Goal: Task Accomplishment & Management: Use online tool/utility

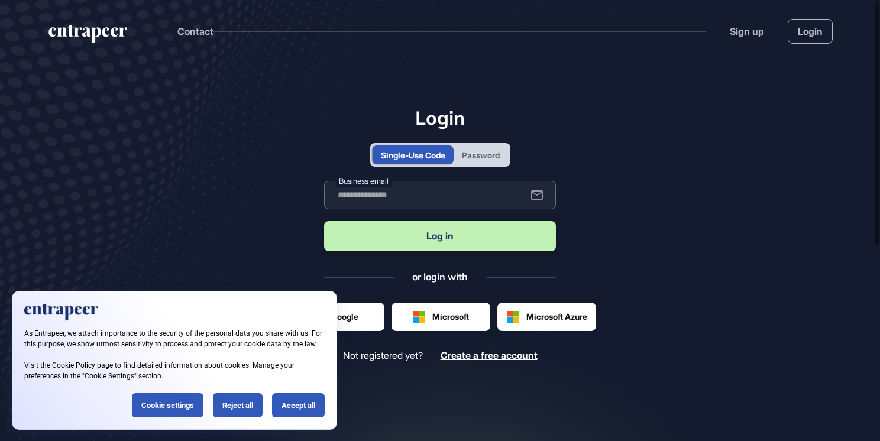
click at [411, 193] on input "text" at bounding box center [440, 195] width 232 height 28
type input "**********"
click at [422, 237] on button "Log in" at bounding box center [440, 236] width 232 height 30
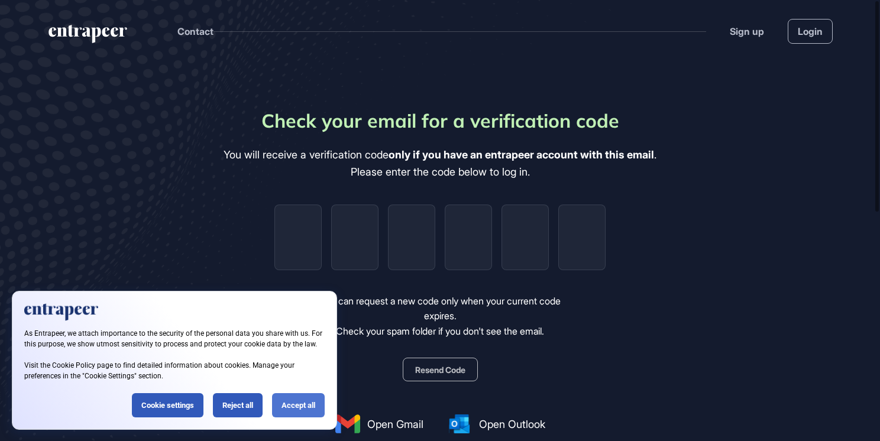
drag, startPoint x: 295, startPoint y: 387, endPoint x: 296, endPoint y: 398, distance: 11.3
click at [296, 398] on div "As Entrapeer, we attach importance to the security of the personal data you sha…" at bounding box center [174, 360] width 325 height 139
click at [296, 402] on div "Accept all" at bounding box center [298, 406] width 53 height 24
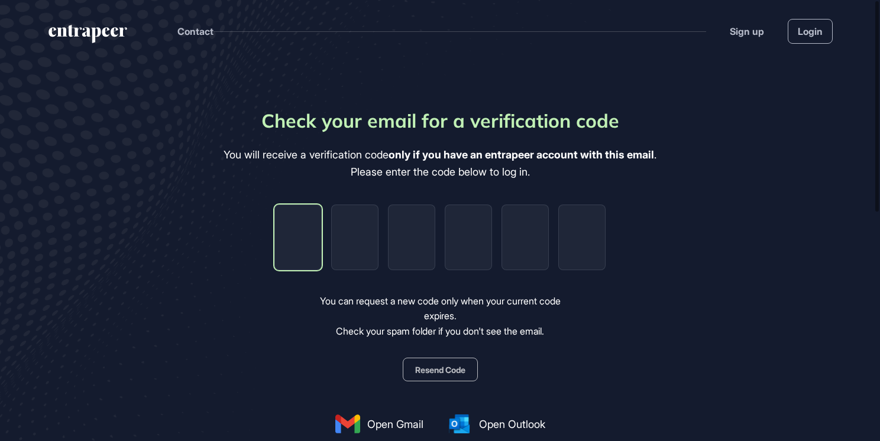
click at [288, 249] on input "tel" at bounding box center [298, 238] width 47 height 66
type input "*"
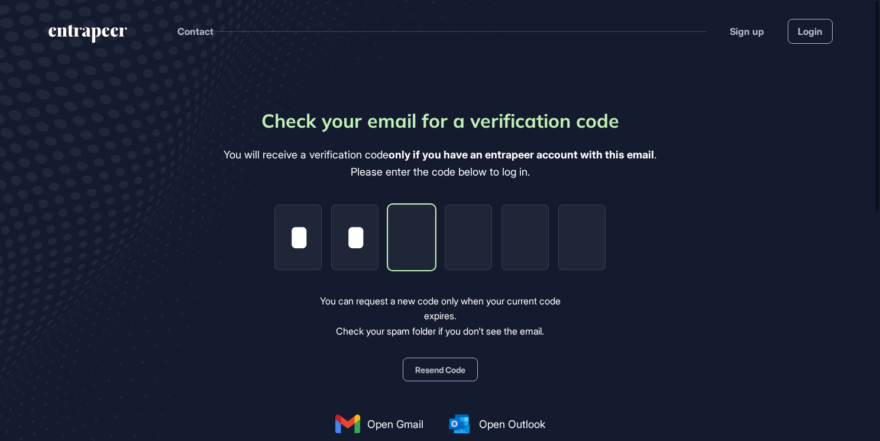
type input "*"
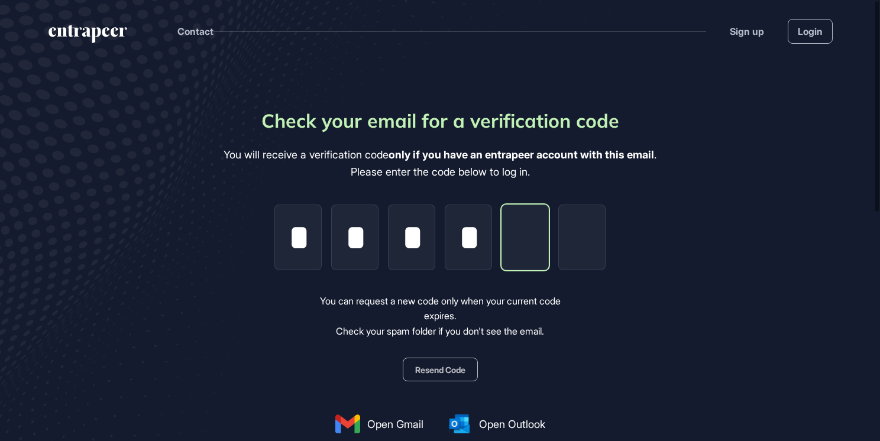
type input "*"
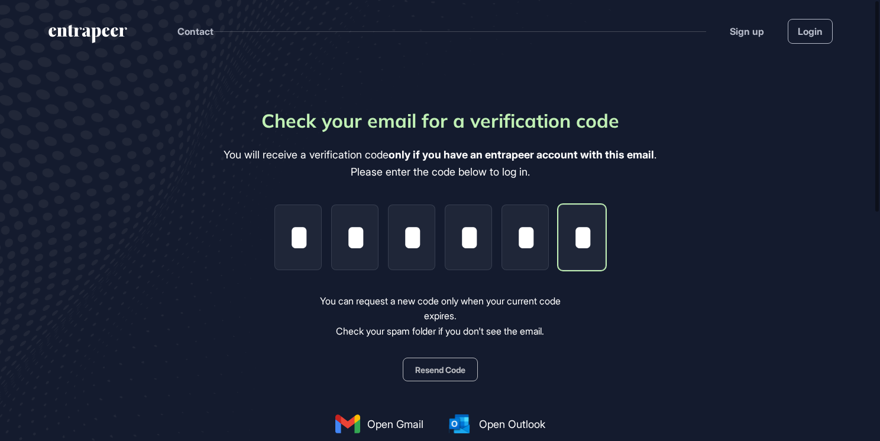
scroll to position [0, 2]
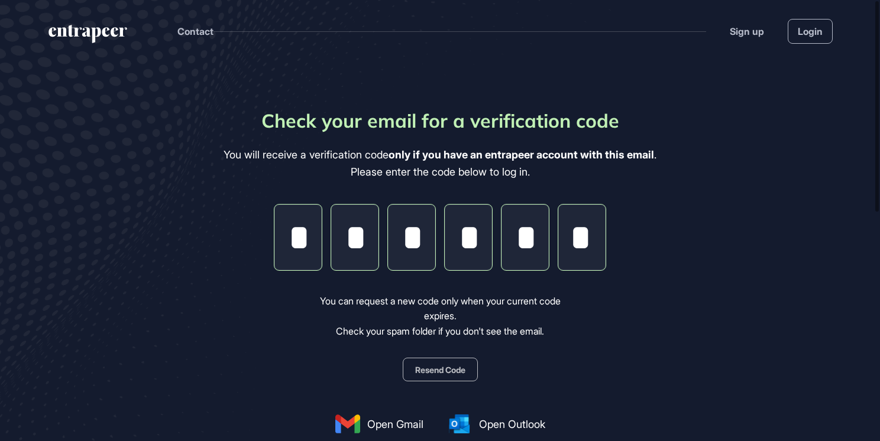
type input "*"
click at [433, 375] on button "Resend Code" at bounding box center [440, 370] width 75 height 24
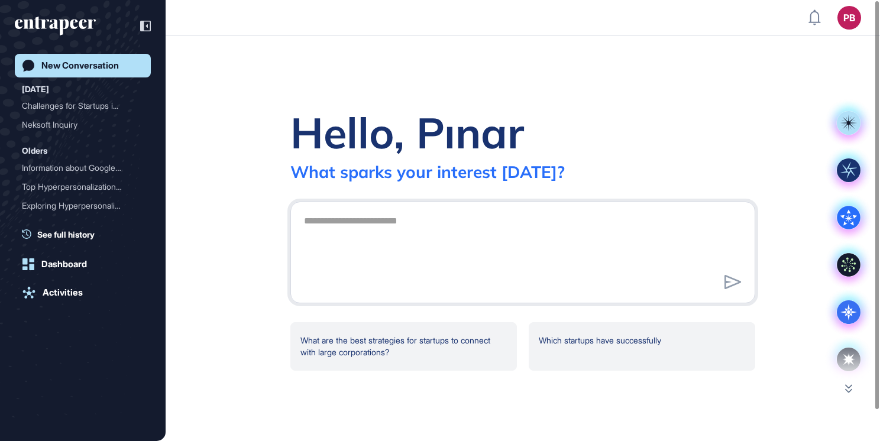
click at [362, 275] on textarea at bounding box center [523, 250] width 452 height 83
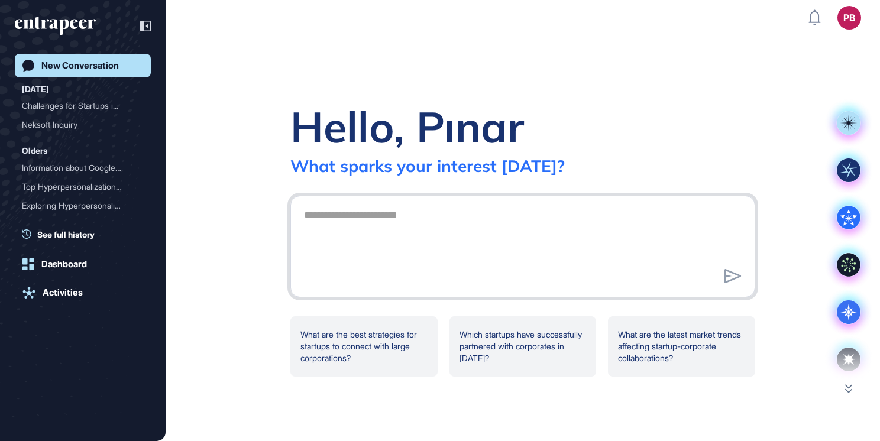
click at [349, 214] on textarea at bounding box center [523, 245] width 452 height 83
paste textarea "**********"
type textarea "**********"
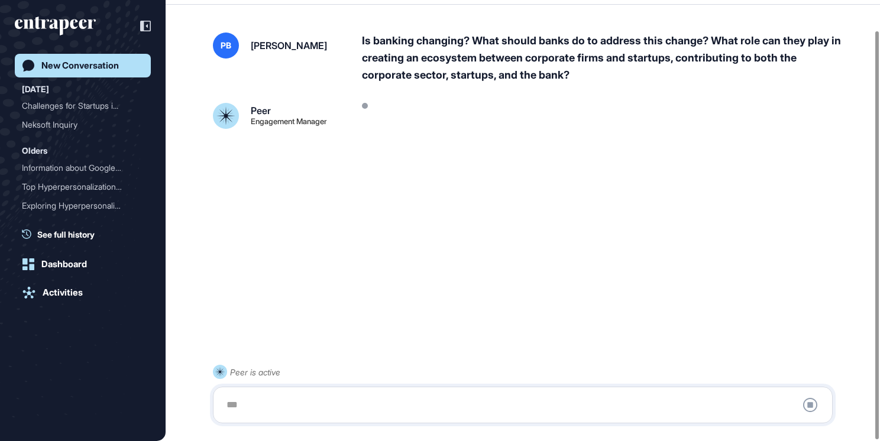
scroll to position [33, 0]
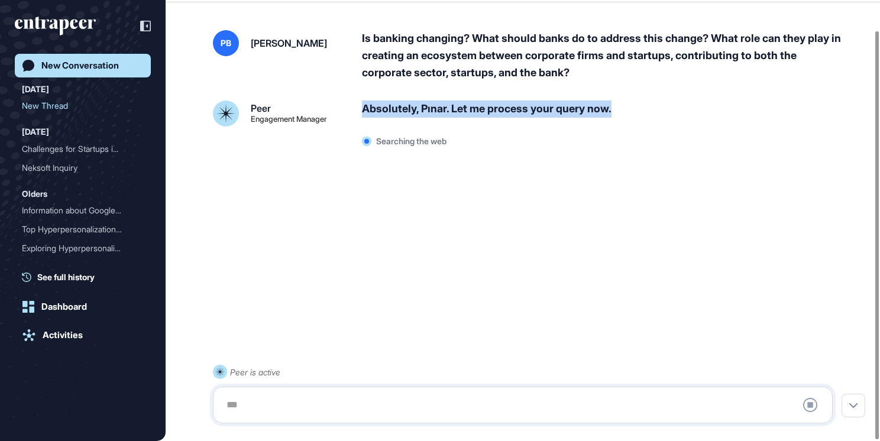
drag, startPoint x: 609, startPoint y: 114, endPoint x: 356, endPoint y: 114, distance: 252.7
click at [356, 114] on div "Peer Engagement Manager Absolutely, Pınar. Let me process your query now. Searc…" at bounding box center [523, 126] width 620 height 51
drag, startPoint x: 356, startPoint y: 114, endPoint x: 415, endPoint y: 117, distance: 59.2
copy div "Absolutely, Pınar. Let me process your query now."
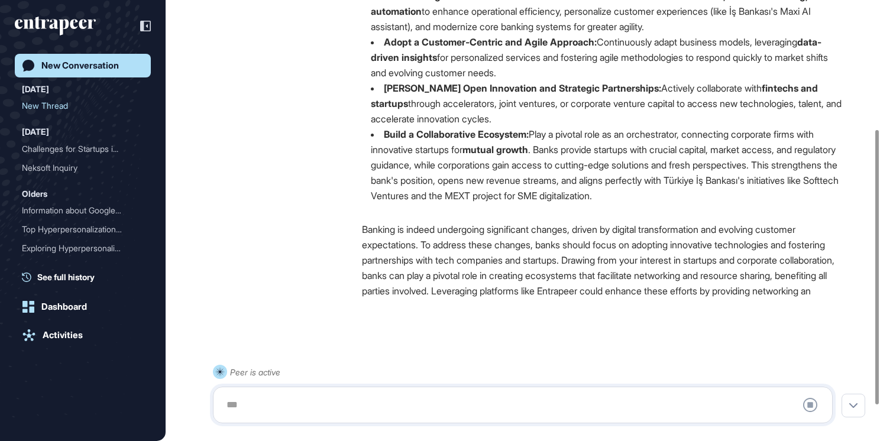
scroll to position [40, 0]
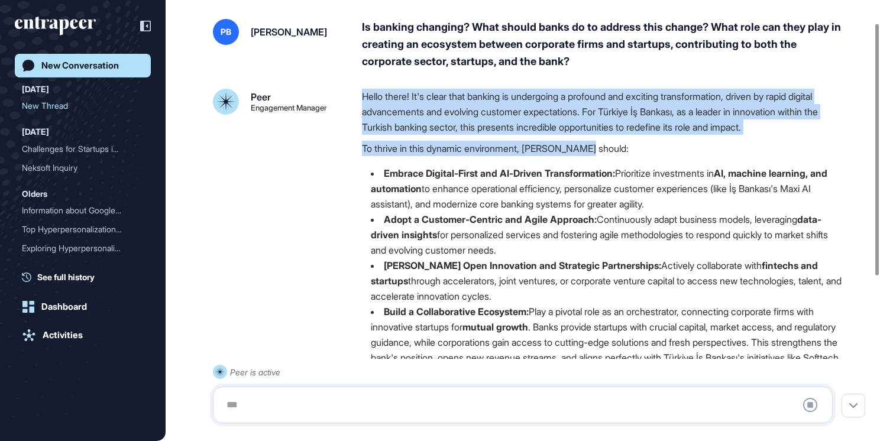
drag, startPoint x: 359, startPoint y: 98, endPoint x: 634, endPoint y: 150, distance: 280.0
click at [634, 150] on div "Peer Engagement Manager Hello there! It's clear that banking is undergoing a pr…" at bounding box center [523, 330] width 620 height 483
drag, startPoint x: 634, startPoint y: 150, endPoint x: 471, endPoint y: 121, distance: 166.0
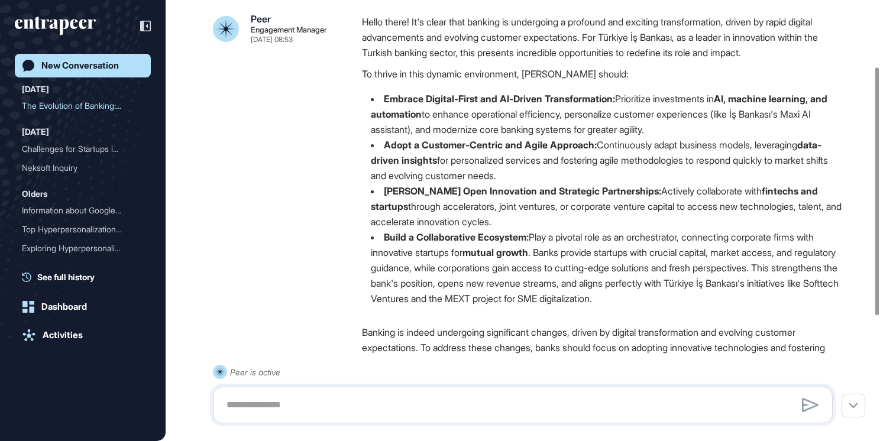
scroll to position [118, 0]
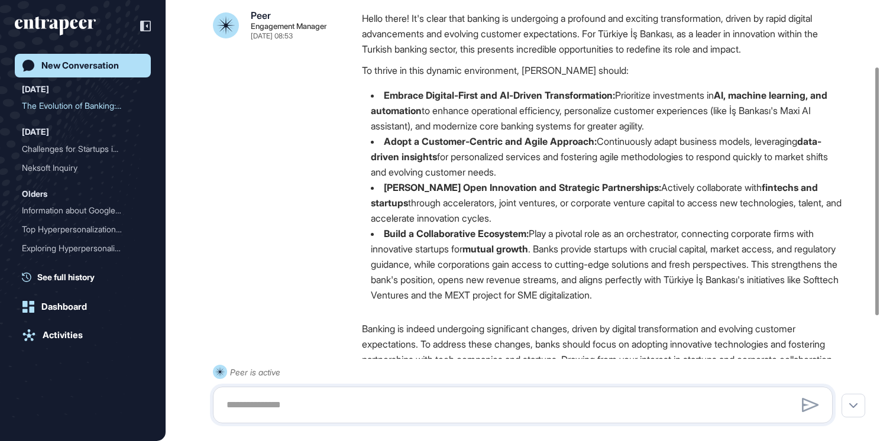
click at [365, 22] on p "Hello there! It's clear that banking is undergoing a profound and exciting tran…" at bounding box center [602, 34] width 480 height 46
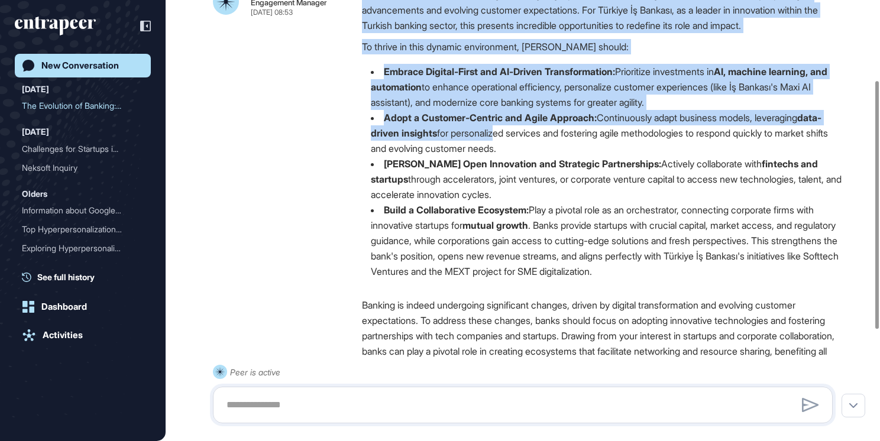
scroll to position [237, 0]
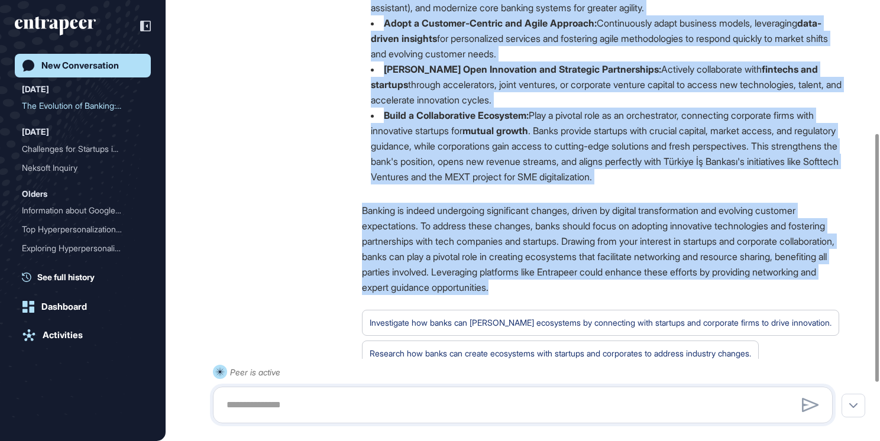
drag, startPoint x: 362, startPoint y: 20, endPoint x: 685, endPoint y: 280, distance: 414.5
click at [685, 280] on div "Hello there! It's clear that banking is undergoing a profound and exciting tran…" at bounding box center [602, 139] width 480 height 495
drag, startPoint x: 685, startPoint y: 280, endPoint x: 579, endPoint y: 193, distance: 137.4
copy div "Hello there! It's clear that banking is undergoing a profound and exciting tran…"
click at [307, 65] on div "Peer Engagement Manager Sep 25, 2025 08:53 Hello there! It's clear that banking…" at bounding box center [523, 139] width 620 height 495
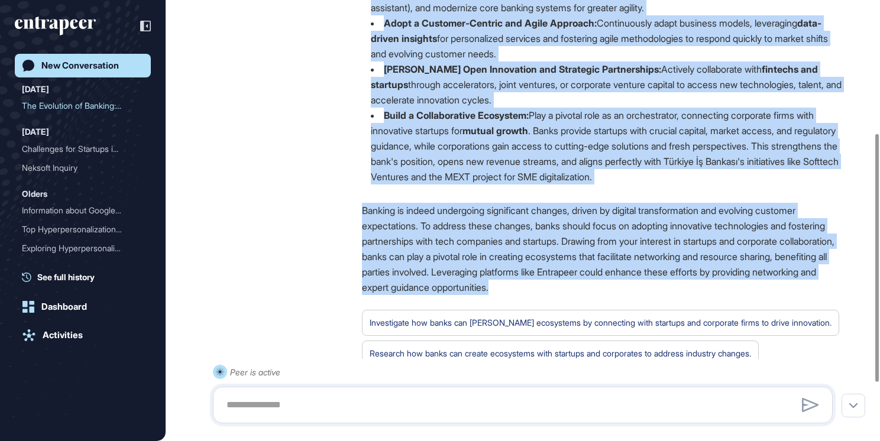
click at [508, 199] on div "Hello there! It's clear that banking is undergoing a profound and exciting tran…" at bounding box center [602, 139] width 480 height 495
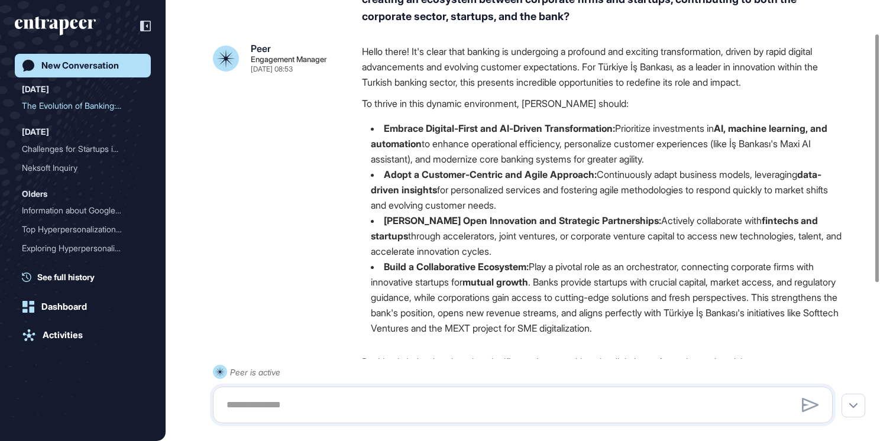
scroll to position [59, 0]
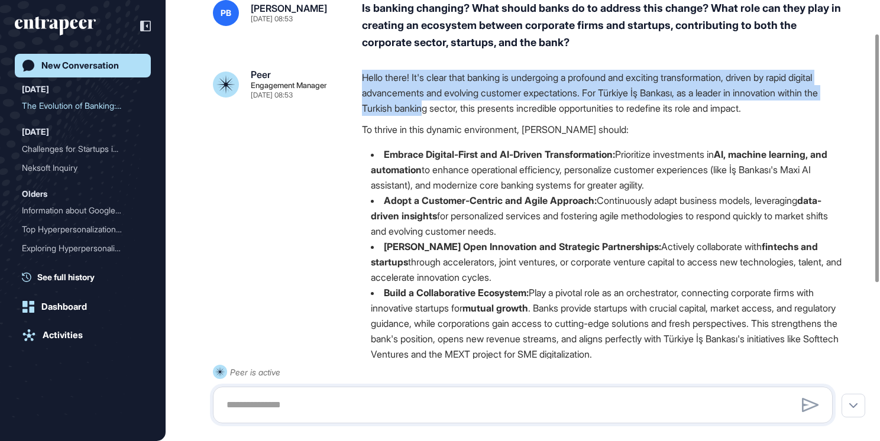
drag, startPoint x: 356, startPoint y: 72, endPoint x: 475, endPoint y: 99, distance: 121.3
click at [474, 99] on div "Peer Engagement Manager Sep 25, 2025 08:53 Hello there! It's clear that banking…" at bounding box center [523, 317] width 620 height 495
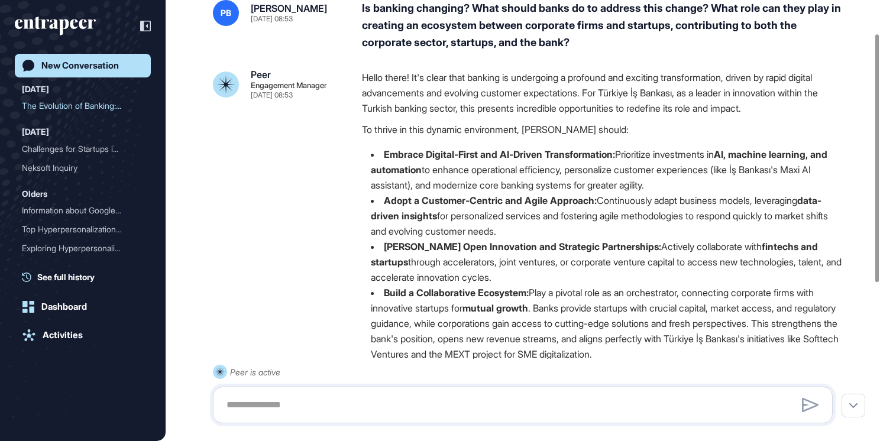
drag, startPoint x: 475, startPoint y: 99, endPoint x: 471, endPoint y: 130, distance: 31.6
click at [472, 130] on p "To thrive in this dynamic environment, banks should:" at bounding box center [602, 129] width 480 height 15
drag, startPoint x: 369, startPoint y: 155, endPoint x: 554, endPoint y: 276, distance: 220.6
click at [554, 276] on ul "Embrace Digital-First and AI-Driven Transformation: Prioritize investments in A…" at bounding box center [602, 254] width 480 height 215
drag, startPoint x: 554, startPoint y: 276, endPoint x: 503, endPoint y: 191, distance: 99.2
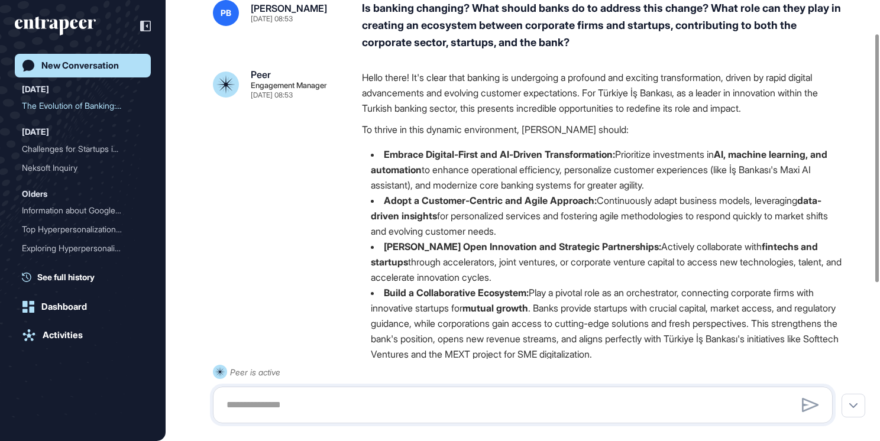
copy ul "Embrace Digital-First and AI-Driven Transformation: Prioritize investments in A…"
click at [540, 276] on li "Foster Open Innovation and Strategic Partnerships: Actively collaborate with fi…" at bounding box center [602, 262] width 480 height 46
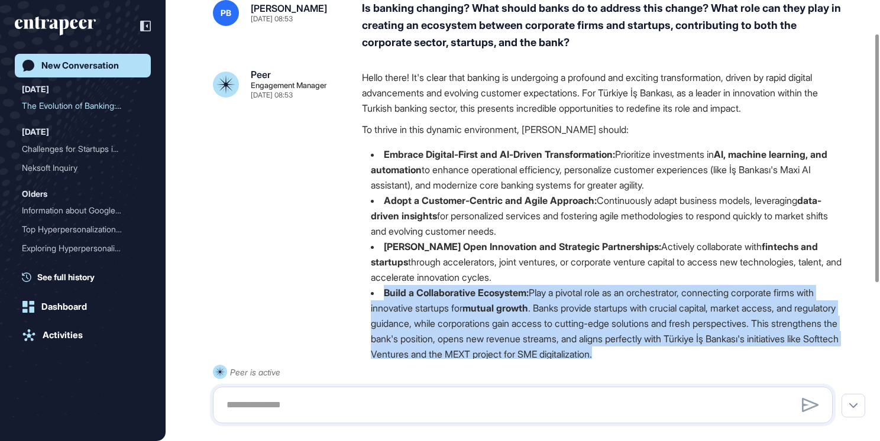
drag, startPoint x: 379, startPoint y: 290, endPoint x: 760, endPoint y: 355, distance: 386.6
click at [760, 355] on li "Build a Collaborative Ecosystem: Play a pivotal role as an orchestrator, connec…" at bounding box center [602, 323] width 480 height 77
drag, startPoint x: 760, startPoint y: 355, endPoint x: 637, endPoint y: 297, distance: 136.6
copy li "Build a Collaborative Ecosystem: Play a pivotal role as an orchestrator, connec…"
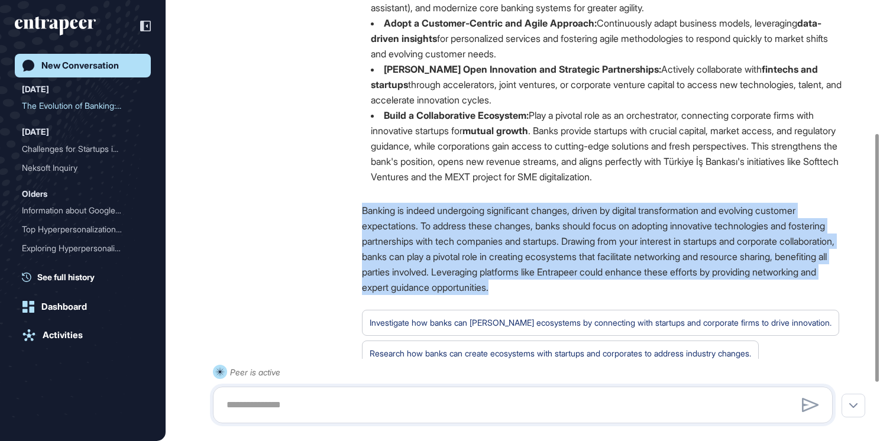
drag, startPoint x: 357, startPoint y: 207, endPoint x: 692, endPoint y: 292, distance: 345.2
click at [692, 292] on div "Peer Engagement Manager Sep 25, 2025 08:53 Hello there! It's clear that banking…" at bounding box center [523, 139] width 620 height 495
drag, startPoint x: 692, startPoint y: 292, endPoint x: 469, endPoint y: 245, distance: 228.1
copy p "Banking is indeed undergoing significant changes, driven by digital transformat…"
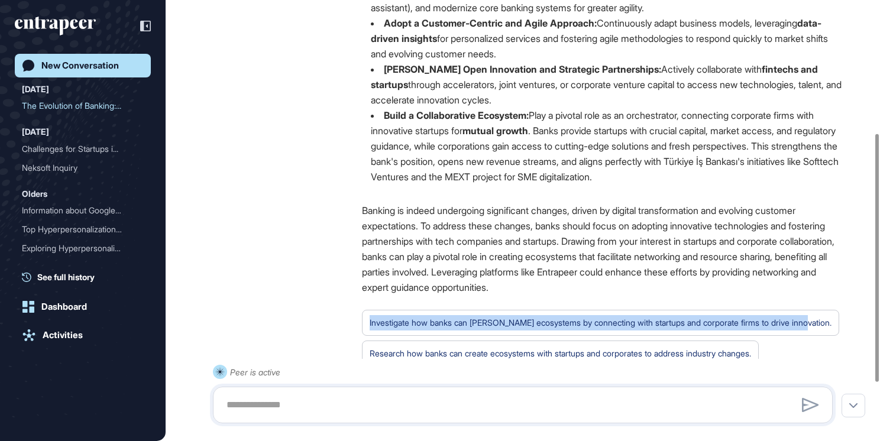
drag, startPoint x: 366, startPoint y: 322, endPoint x: 837, endPoint y: 335, distance: 470.6
click at [837, 335] on div "Investigate how banks can foster ecosystems by connecting with startups and cor…" at bounding box center [602, 338] width 480 height 57
copy div "Investigate how banks can foster ecosystems by connecting with startups and cor…"
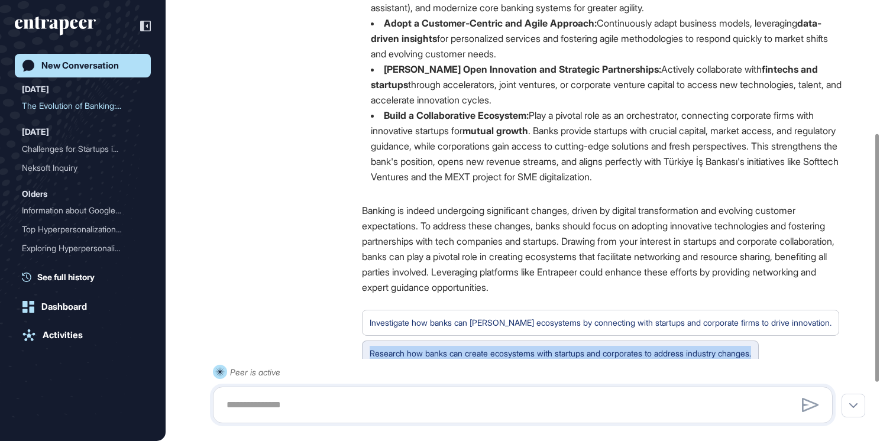
drag, startPoint x: 369, startPoint y: 358, endPoint x: 781, endPoint y: 356, distance: 412.4
click at [759, 356] on div "Research how banks can create ecosystems with startups and corporates to addres…" at bounding box center [560, 354] width 397 height 26
drag, startPoint x: 781, startPoint y: 356, endPoint x: 765, endPoint y: 356, distance: 16.6
copy div "Research how banks can create ecosystems with startups and corporates to addres…"
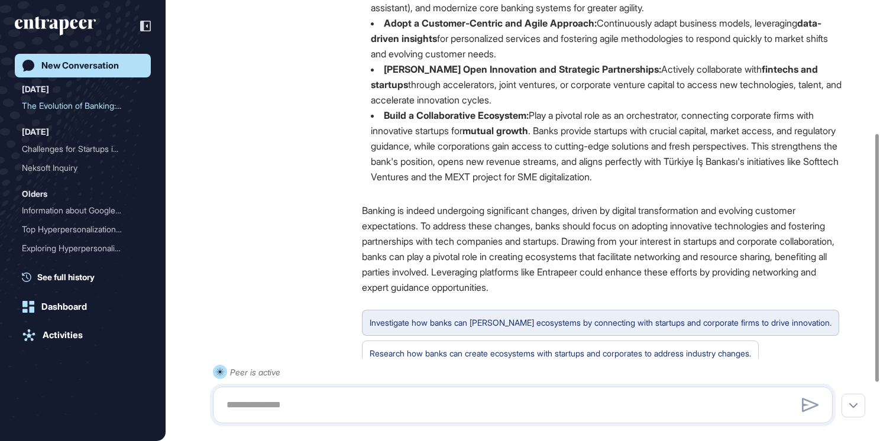
click at [465, 324] on div "Investigate how banks can foster ecosystems by connecting with startups and cor…" at bounding box center [601, 322] width 462 height 15
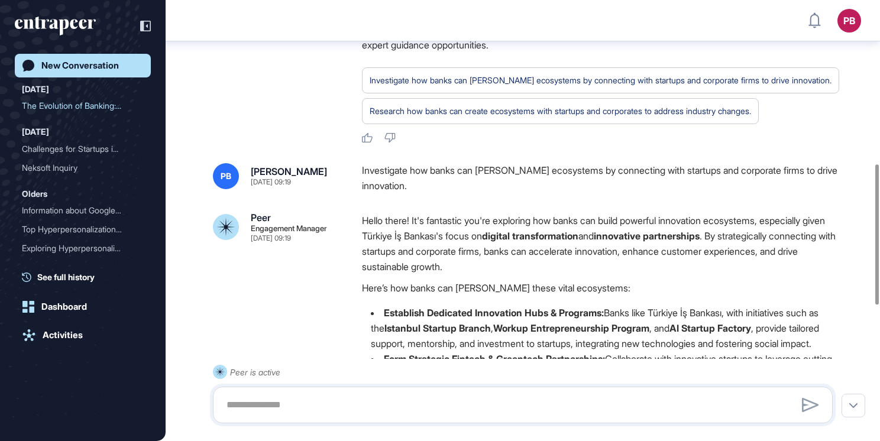
scroll to position [514, 0]
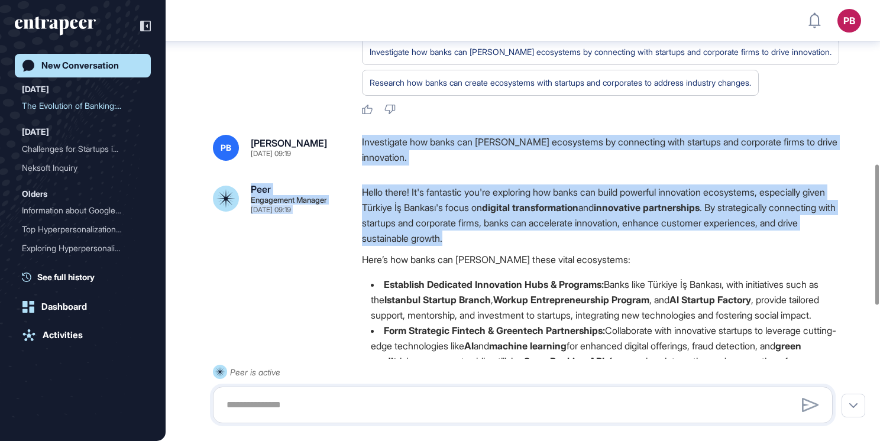
drag, startPoint x: 355, startPoint y: 137, endPoint x: 591, endPoint y: 240, distance: 257.0
click at [591, 240] on div "PB Pınar Baran Sep 25, 2025 09:19 Investigate how banks can foster ecosystems b…" at bounding box center [523, 406] width 620 height 543
drag, startPoint x: 591, startPoint y: 240, endPoint x: 493, endPoint y: 199, distance: 105.8
copy div "Investigate how banks can foster ecosystems by connecting with startups and cor…"
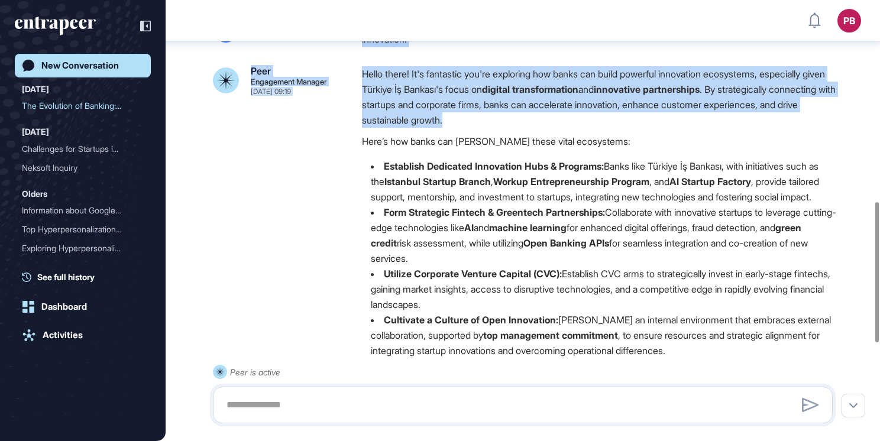
scroll to position [869, 0]
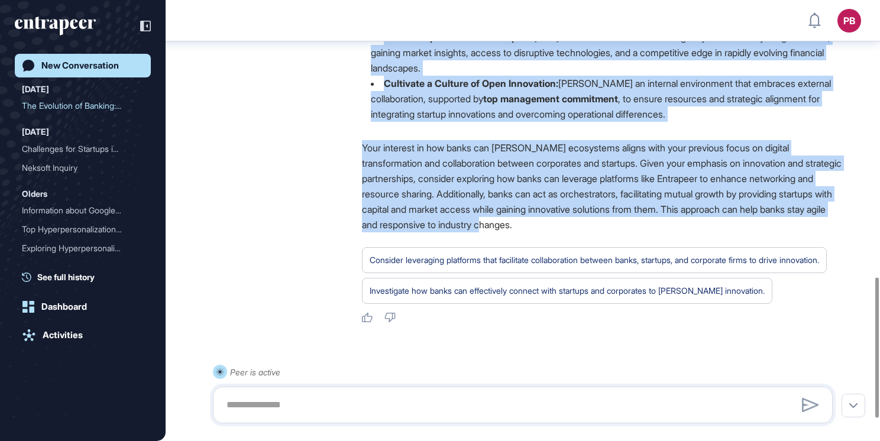
drag, startPoint x: 360, startPoint y: 257, endPoint x: 665, endPoint y: 247, distance: 305.5
click at [665, 247] on div "Peer Engagement Manager Sep 25, 2025 09:19 Hello there! It's fantastic you're e…" at bounding box center [523, 77] width 620 height 494
drag, startPoint x: 665, startPoint y: 247, endPoint x: 612, endPoint y: 216, distance: 61.8
copy div "Here’s how banks can foster these vital ecosystems: Establish Dedicated Innovat…"
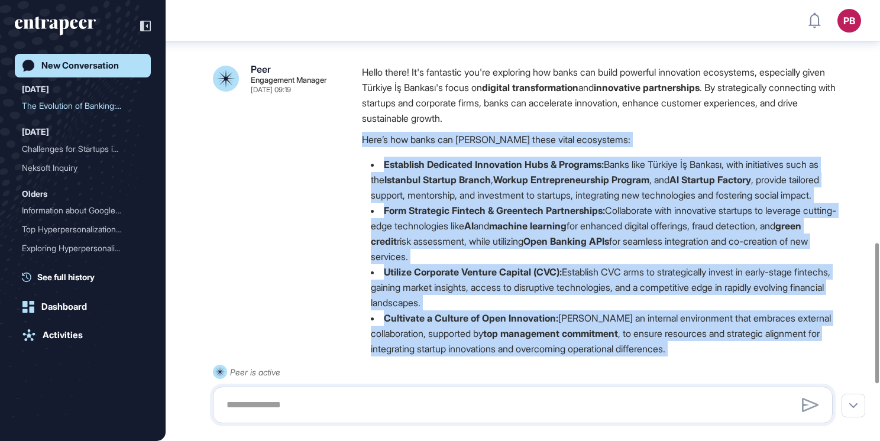
scroll to position [632, 0]
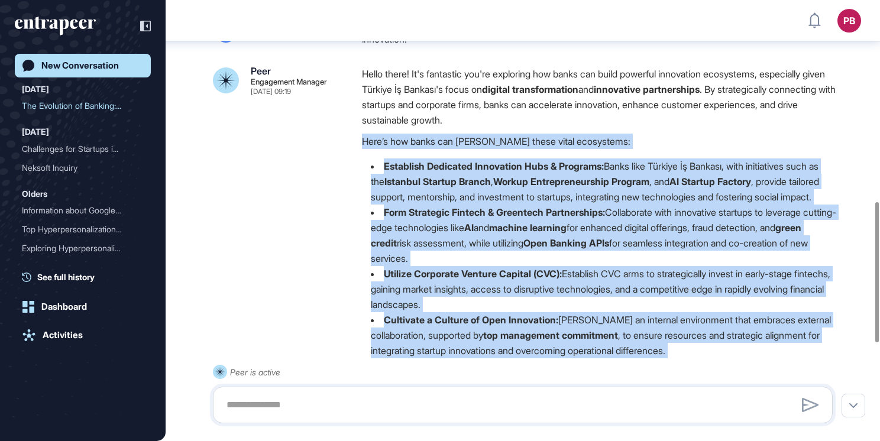
click at [399, 165] on strong "Establish Dedicated Innovation Hubs & Programs:" at bounding box center [494, 166] width 220 height 12
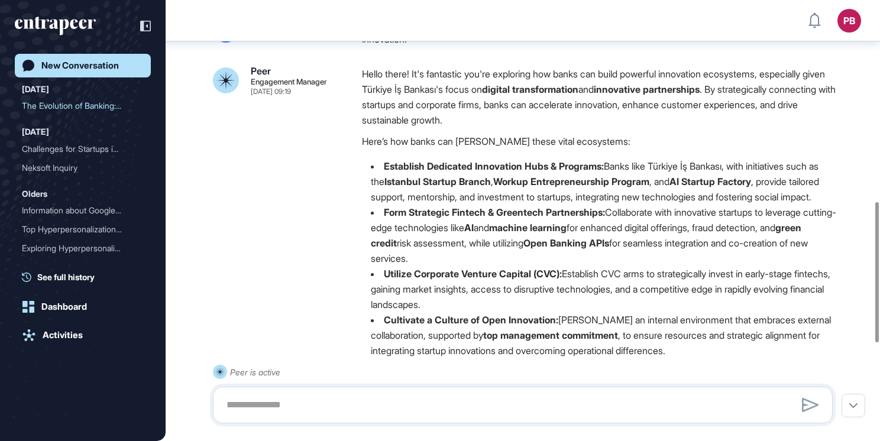
drag, startPoint x: 355, startPoint y: 139, endPoint x: 665, endPoint y: 266, distance: 334.6
click at [665, 266] on div "Peer Engagement Manager Sep 25, 2025 09:19 Hello there! It's fantastic you're e…" at bounding box center [523, 313] width 620 height 494
drag, startPoint x: 665, startPoint y: 266, endPoint x: 592, endPoint y: 243, distance: 76.4
copy div "Here’s how banks can foster these vital ecosystems: Establish Dedicated Innovat…"
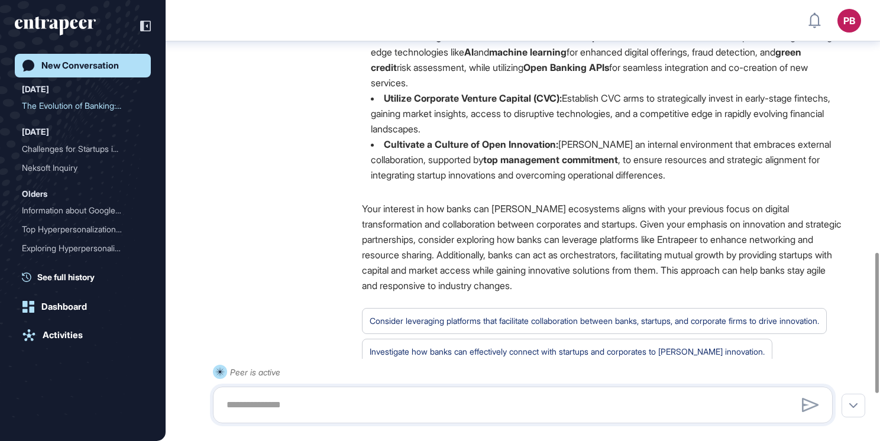
scroll to position [809, 0]
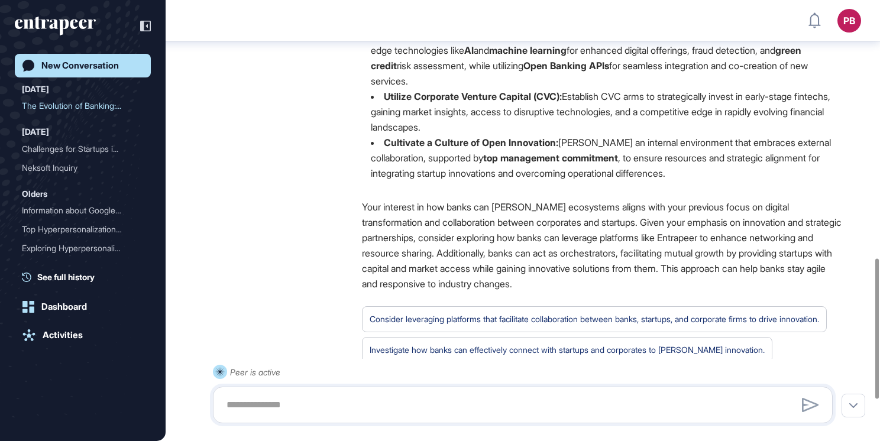
click at [505, 89] on li "Form Strategic Fintech & Greentech Partnerships: Collaborate with innovative st…" at bounding box center [602, 58] width 480 height 62
drag, startPoint x: 485, startPoint y: 99, endPoint x: 478, endPoint y: 105, distance: 9.2
click at [478, 105] on ul "Establish Dedicated Innovation Hubs & Programs: Banks like Türkiye İş Bankası, …" at bounding box center [602, 81] width 480 height 200
drag, startPoint x: 478, startPoint y: 105, endPoint x: 399, endPoint y: 115, distance: 79.3
click at [399, 102] on strong "Utilize Corporate Venture Capital (CVC):" at bounding box center [473, 97] width 178 height 12
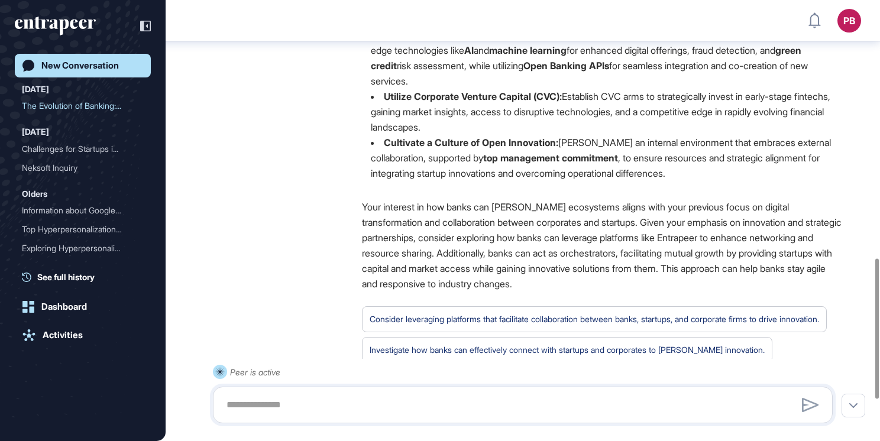
click at [385, 102] on strong "Utilize Corporate Venture Capital (CVC):" at bounding box center [473, 97] width 178 height 12
click at [486, 89] on li "Form Strategic Fintech & Greentech Partnerships: Collaborate with innovative st…" at bounding box center [602, 58] width 480 height 62
click at [513, 102] on strong "Utilize Corporate Venture Capital (CVC):" at bounding box center [473, 97] width 178 height 12
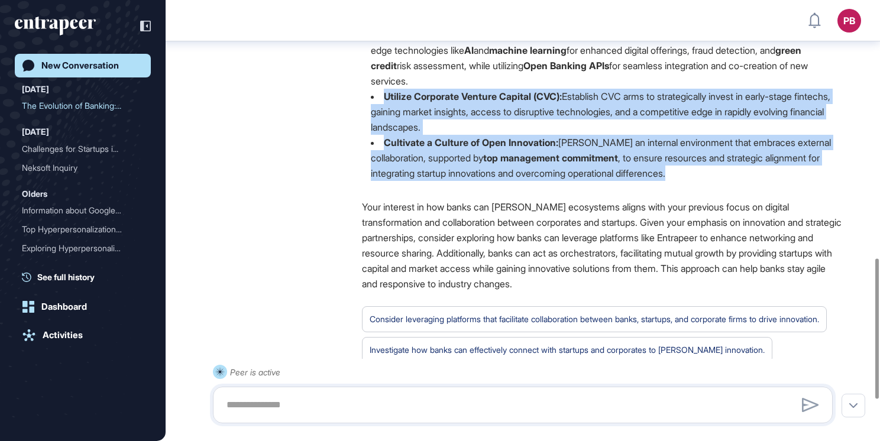
drag, startPoint x: 379, startPoint y: 110, endPoint x: 752, endPoint y: 198, distance: 382.9
click at [752, 191] on div "Hello there! It's fantastic you're exploring how banks can build powerful innov…" at bounding box center [602, 40] width 480 height 302
drag, startPoint x: 752, startPoint y: 198, endPoint x: 507, endPoint y: 131, distance: 254.4
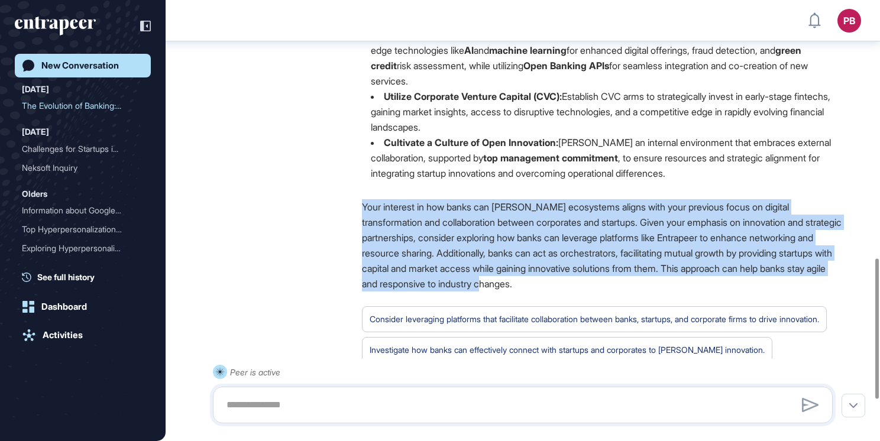
drag, startPoint x: 357, startPoint y: 221, endPoint x: 645, endPoint y: 293, distance: 296.5
click at [645, 293] on div "Peer Engagement Manager Sep 25, 2025 09:19 Hello there! It's fantastic you're e…" at bounding box center [523, 136] width 620 height 494
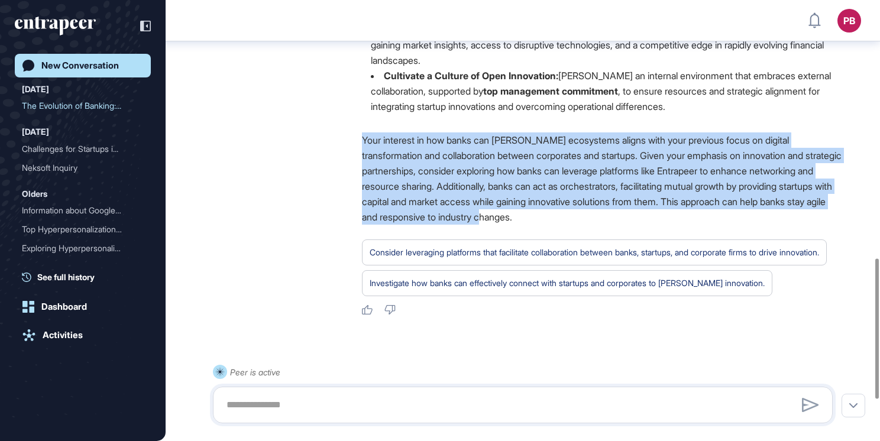
scroll to position [939, 0]
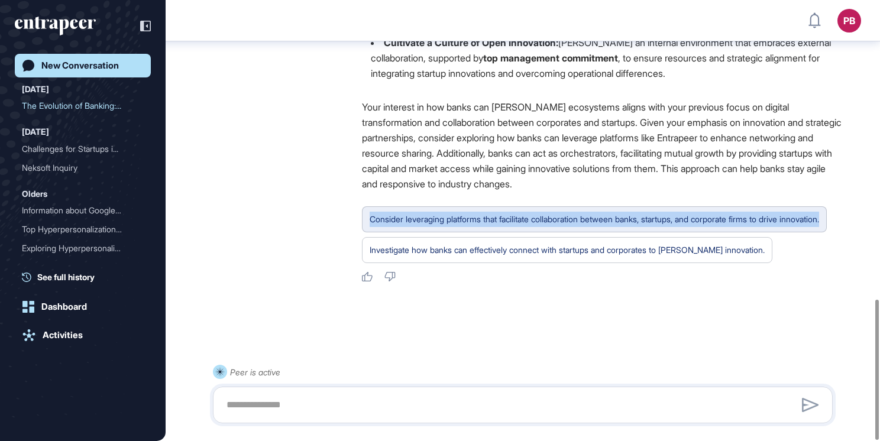
drag, startPoint x: 431, startPoint y: 228, endPoint x: 367, endPoint y: 198, distance: 70.9
click at [367, 207] on div "Consider leveraging platforms that facilitate collaboration between banks, star…" at bounding box center [594, 220] width 465 height 26
drag, startPoint x: 367, startPoint y: 198, endPoint x: 383, endPoint y: 207, distance: 18.8
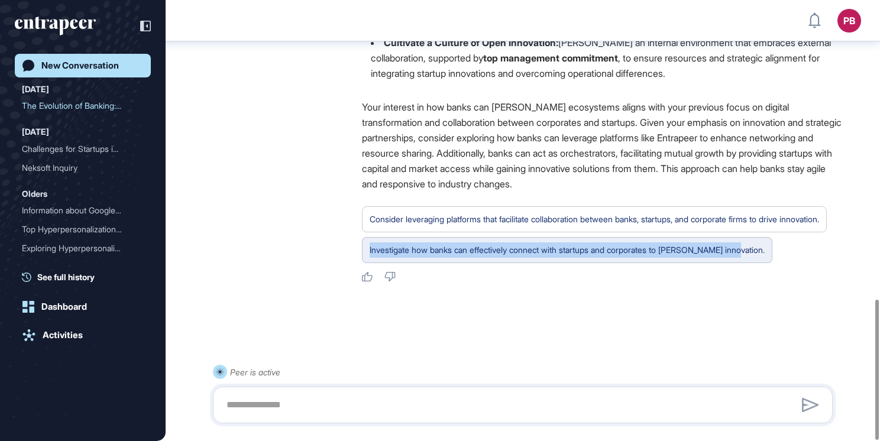
drag, startPoint x: 358, startPoint y: 247, endPoint x: 747, endPoint y: 259, distance: 388.9
click at [747, 259] on div "Peer Engagement Manager Sep 25, 2025 09:19 Hello there! It's fantastic you're e…" at bounding box center [523, 36] width 620 height 494
drag, startPoint x: 747, startPoint y: 259, endPoint x: 709, endPoint y: 251, distance: 38.8
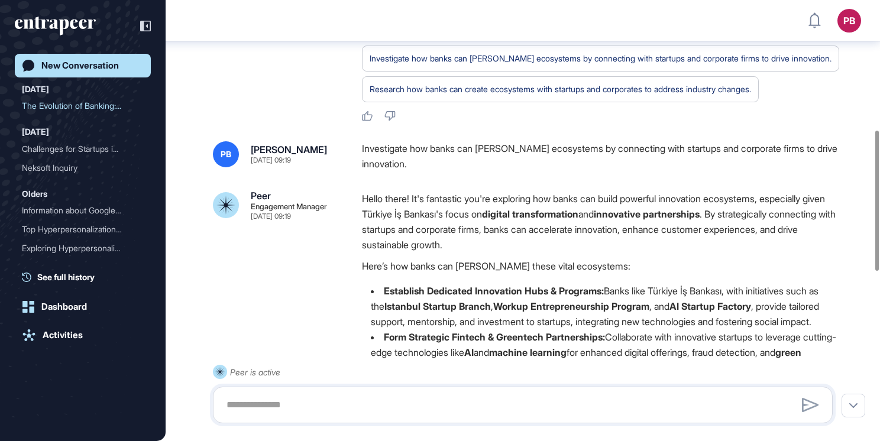
scroll to position [407, 0]
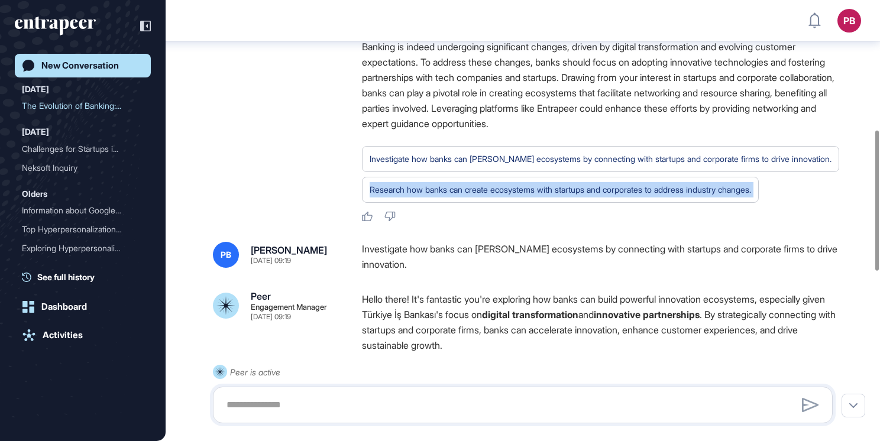
drag, startPoint x: 368, startPoint y: 195, endPoint x: 663, endPoint y: 202, distance: 295.4
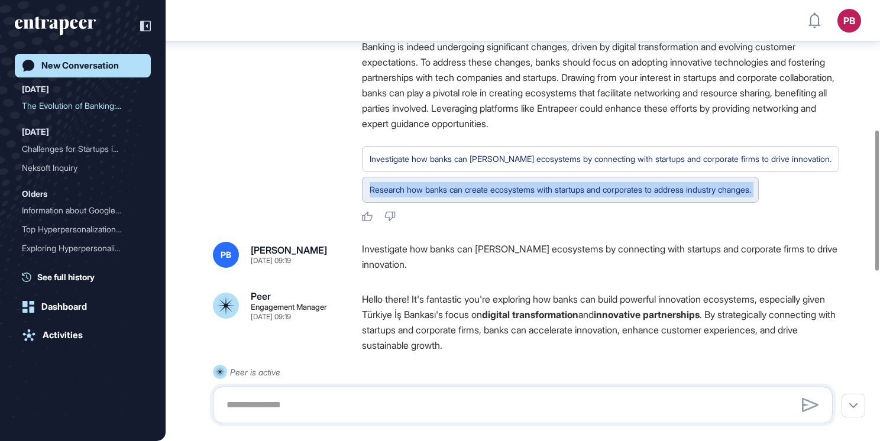
drag, startPoint x: 663, startPoint y: 202, endPoint x: 662, endPoint y: 195, distance: 7.2
click at [388, 187] on div "Research how banks can create ecosystems with startups and corporates to addres…" at bounding box center [561, 189] width 382 height 15
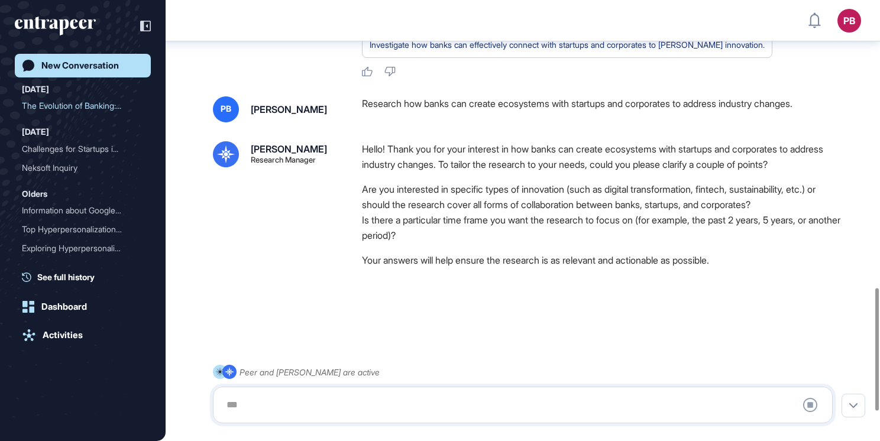
scroll to position [1144, 0]
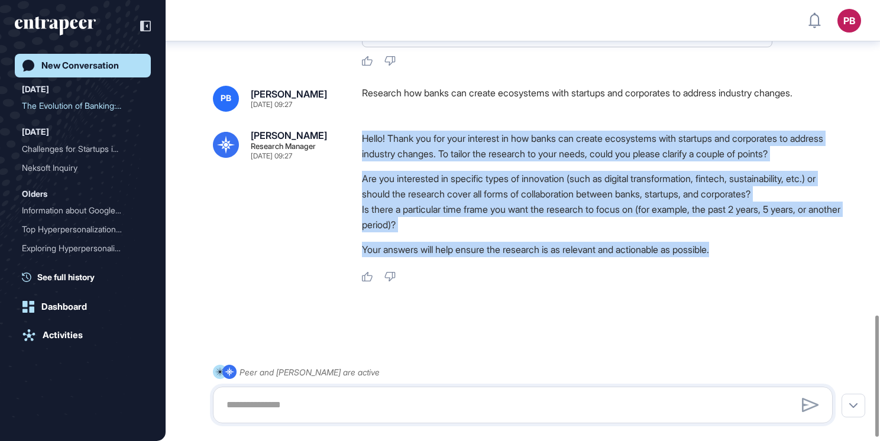
drag, startPoint x: 357, startPoint y: 150, endPoint x: 738, endPoint y: 253, distance: 394.6
click at [738, 253] on div "Reese Research Manager Sep 25, 2025 09:27 Hello! Thank you for your interest in…" at bounding box center [523, 207] width 620 height 152
drag, startPoint x: 738, startPoint y: 253, endPoint x: 488, endPoint y: 188, distance: 259.1
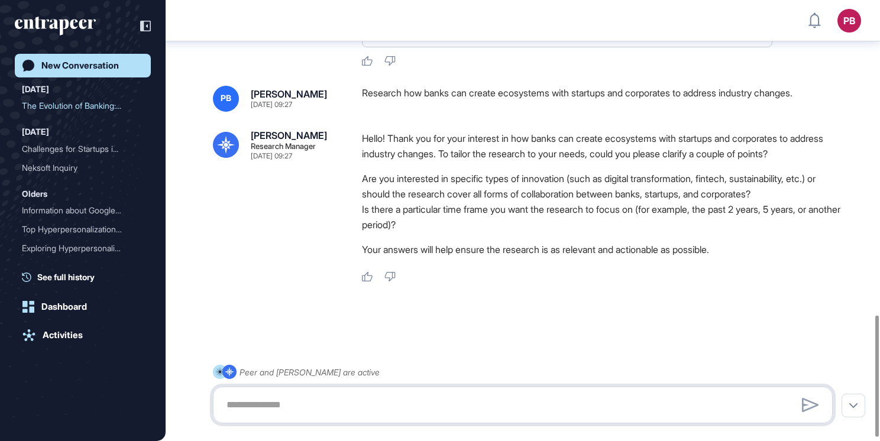
paste textarea "**********"
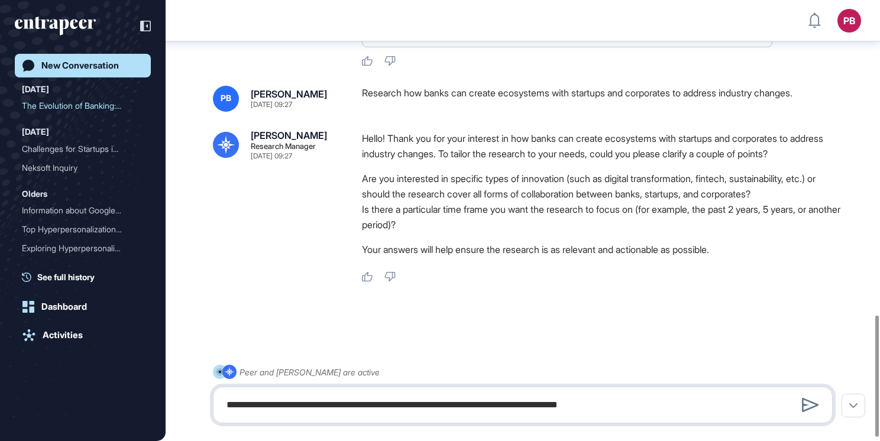
type textarea "**********"
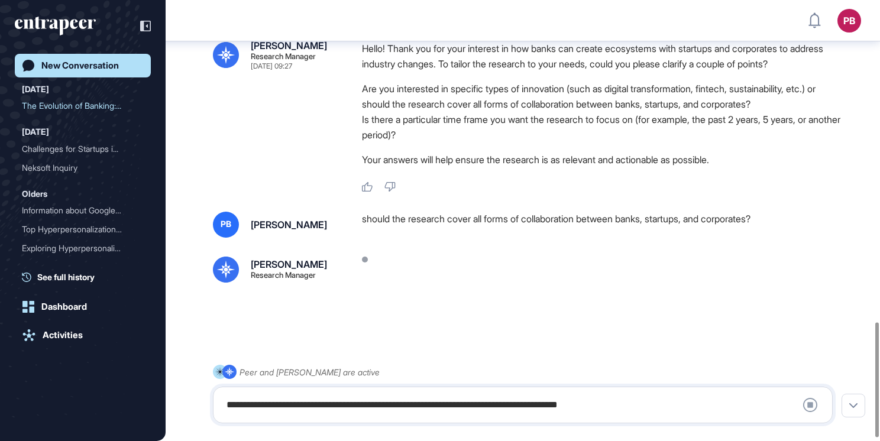
scroll to position [1245, 0]
click at [228, 267] on icon at bounding box center [226, 269] width 18 height 18
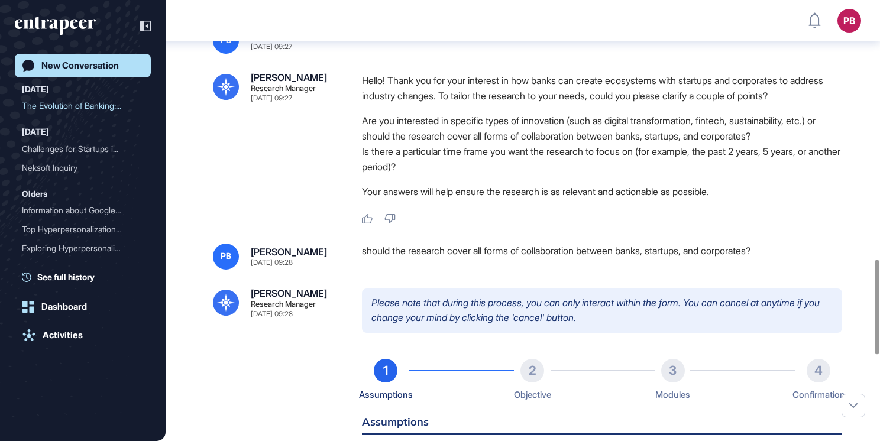
scroll to position [1361, 0]
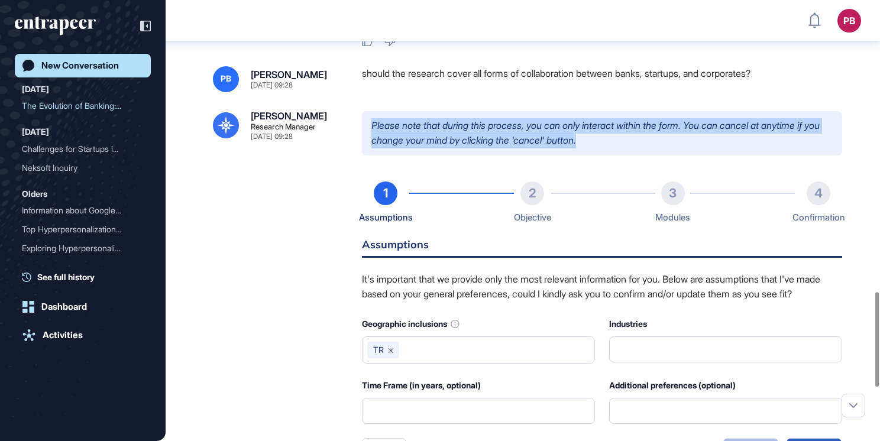
drag, startPoint x: 367, startPoint y: 157, endPoint x: 636, endPoint y: 169, distance: 269.5
click at [636, 156] on p "Please note that during this process, you can only interact within the form. Yo…" at bounding box center [602, 133] width 480 height 44
drag, startPoint x: 636, startPoint y: 169, endPoint x: 583, endPoint y: 177, distance: 53.8
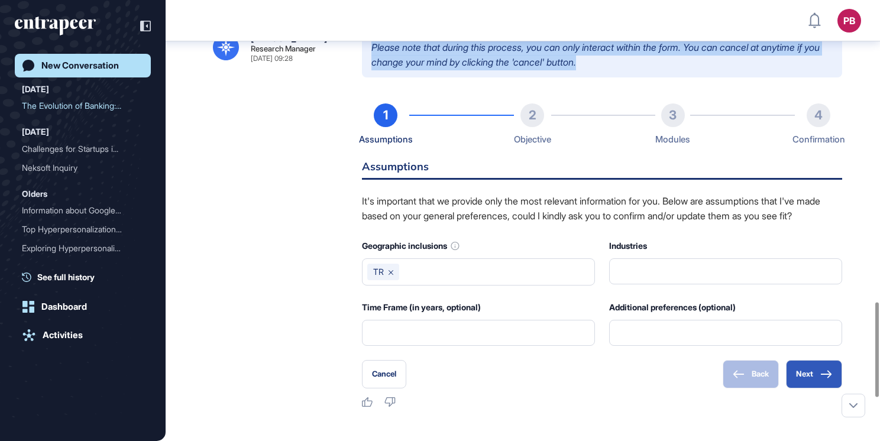
scroll to position [1479, 0]
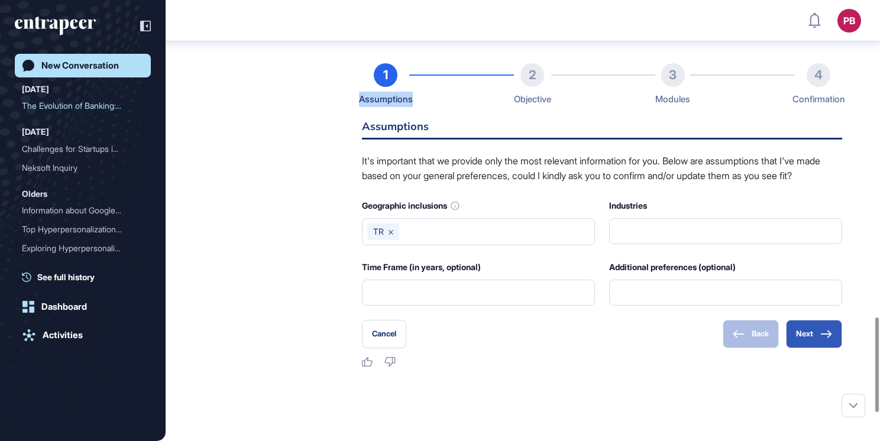
drag, startPoint x: 353, startPoint y: 134, endPoint x: 426, endPoint y: 139, distance: 73.0
click at [426, 139] on div "Reese Research Manager Sep 25, 2025 09:28 Please note that during this process,…" at bounding box center [523, 180] width 620 height 375
drag, startPoint x: 426, startPoint y: 139, endPoint x: 363, endPoint y: 156, distance: 65.0
click at [363, 140] on h6 "Assumptions" at bounding box center [602, 130] width 480 height 18
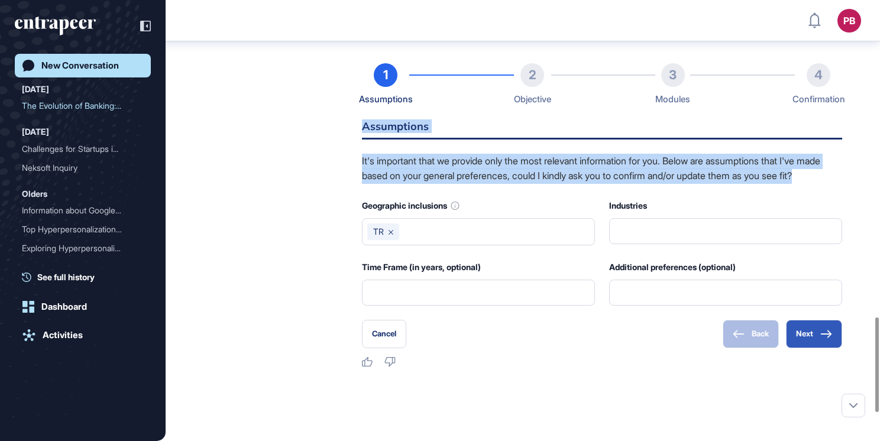
drag, startPoint x: 357, startPoint y: 156, endPoint x: 453, endPoint y: 214, distance: 112.0
click at [453, 214] on div "Reese Research Manager Sep 25, 2025 09:28 Please note that during this process,…" at bounding box center [523, 180] width 620 height 375
drag, startPoint x: 453, startPoint y: 214, endPoint x: 443, endPoint y: 192, distance: 24.1
click at [465, 184] on p "It's important that we provide only the most relevant information for you. Belo…" at bounding box center [602, 169] width 480 height 30
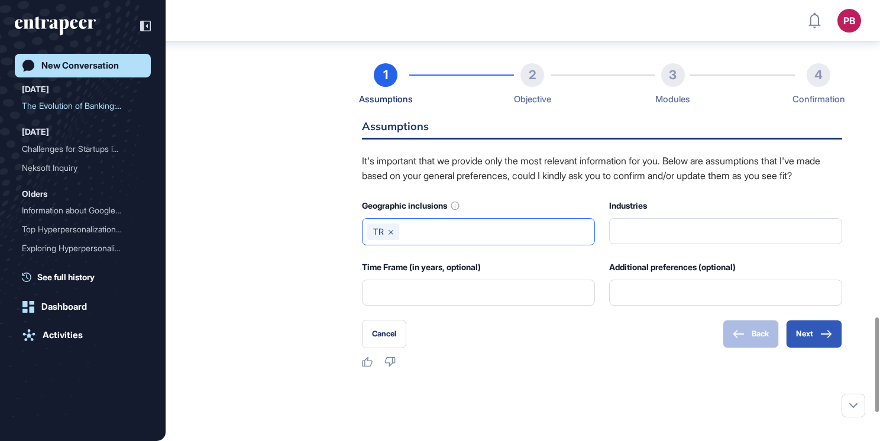
click at [507, 240] on input "text" at bounding box center [497, 232] width 186 height 17
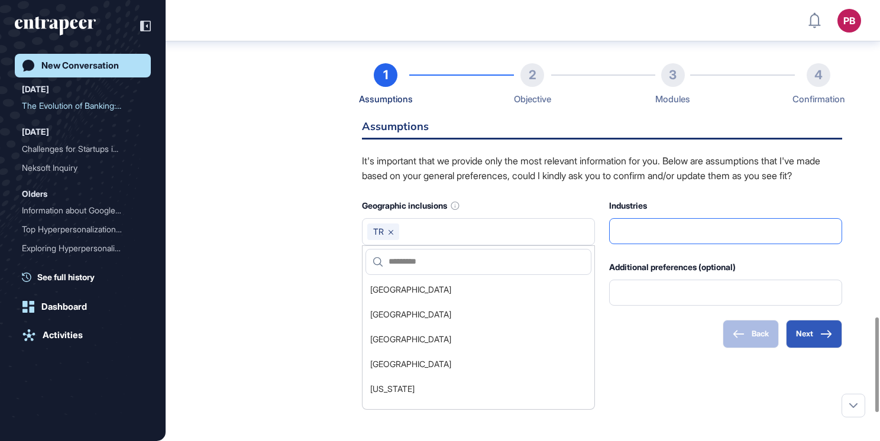
click at [677, 244] on input "text" at bounding box center [726, 231] width 218 height 25
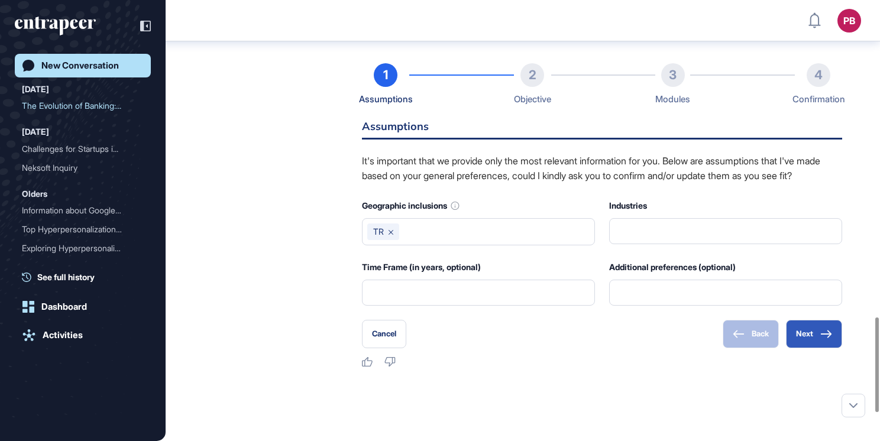
click at [499, 214] on div "Geographic inclusions" at bounding box center [478, 205] width 233 height 15
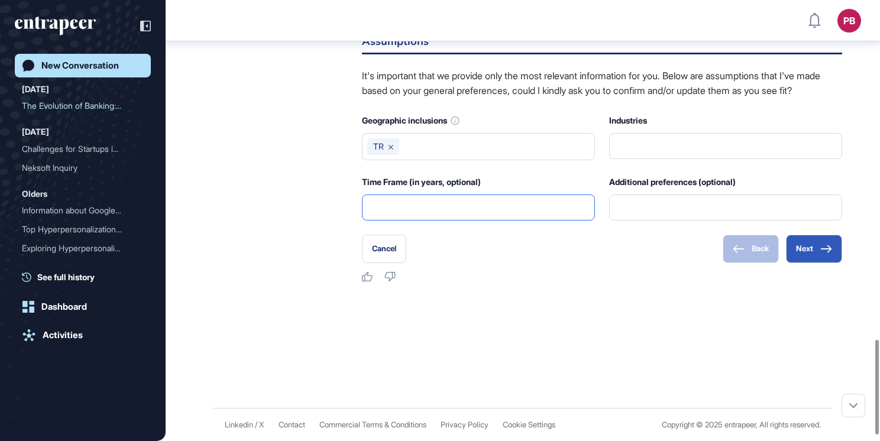
scroll to position [1598, 0]
click at [822, 259] on button "Next" at bounding box center [814, 249] width 56 height 28
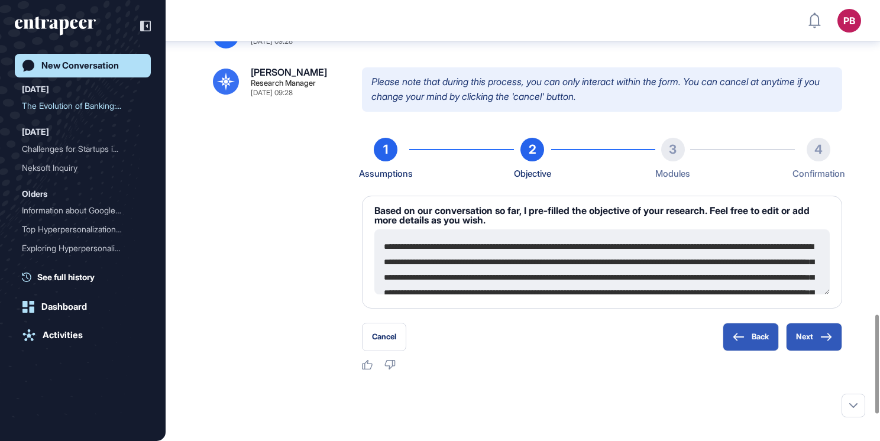
scroll to position [59, 0]
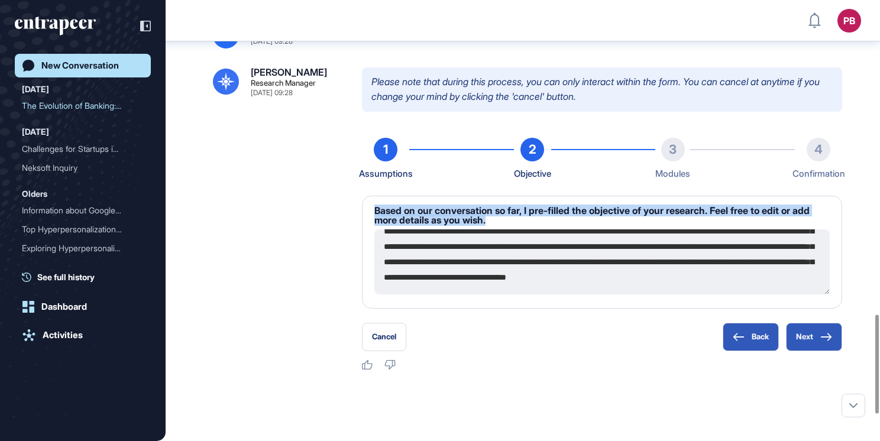
drag, startPoint x: 369, startPoint y: 244, endPoint x: 667, endPoint y: 238, distance: 297.7
click at [667, 238] on div "**********" at bounding box center [602, 252] width 480 height 113
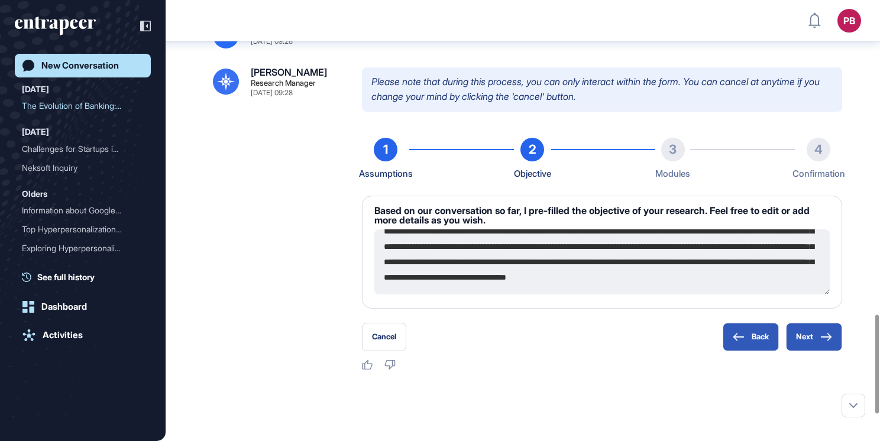
click at [487, 225] on h6 "Based on our conversation so far, I pre-filled the objective of your research. …" at bounding box center [603, 215] width 456 height 19
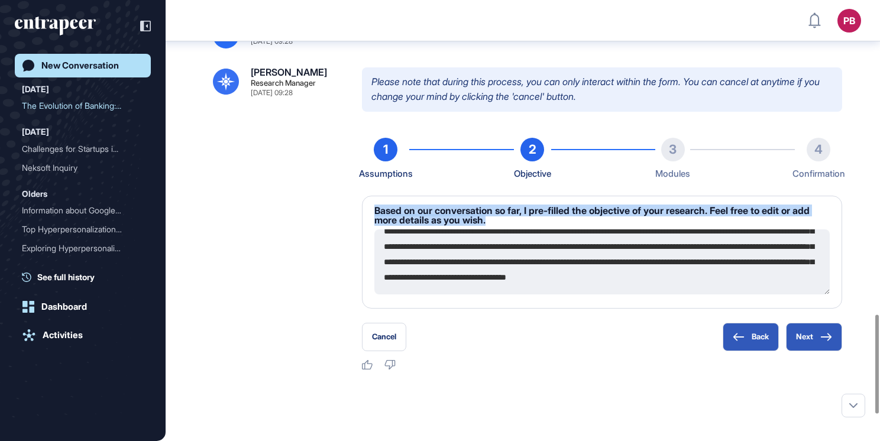
drag, startPoint x: 499, startPoint y: 250, endPoint x: 374, endPoint y: 236, distance: 125.7
click at [375, 225] on h6 "Based on our conversation so far, I pre-filled the objective of your research. …" at bounding box center [603, 215] width 456 height 19
drag, startPoint x: 374, startPoint y: 236, endPoint x: 404, endPoint y: 251, distance: 33.9
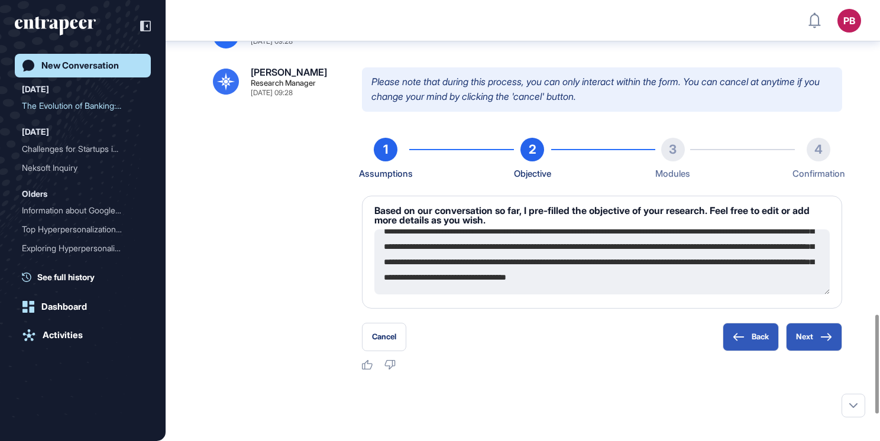
click at [423, 261] on textarea "**********" at bounding box center [603, 262] width 456 height 65
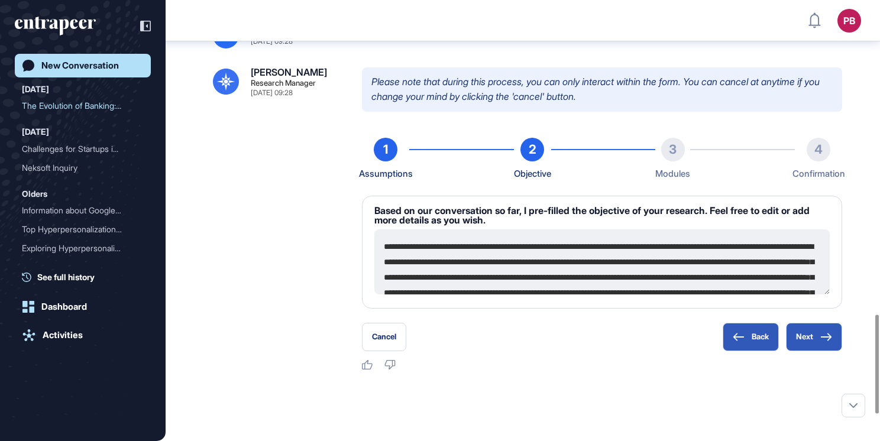
scroll to position [76, 0]
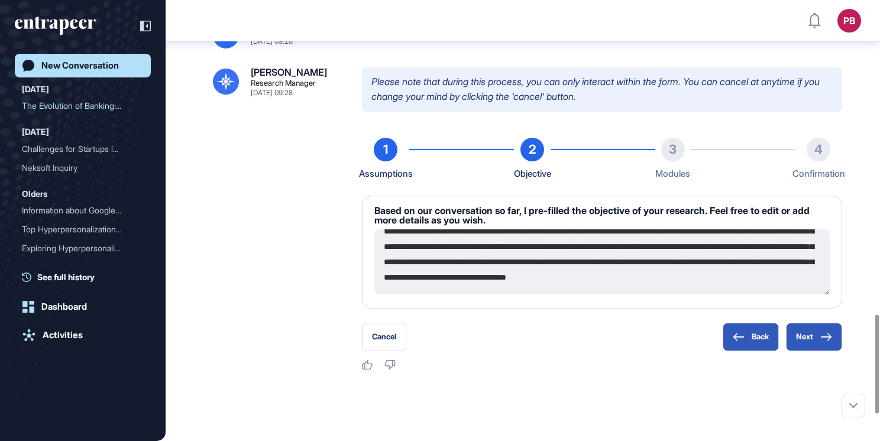
drag, startPoint x: 383, startPoint y: 278, endPoint x: 782, endPoint y: 356, distance: 405.7
click at [782, 351] on div "**********" at bounding box center [602, 245] width 480 height 214
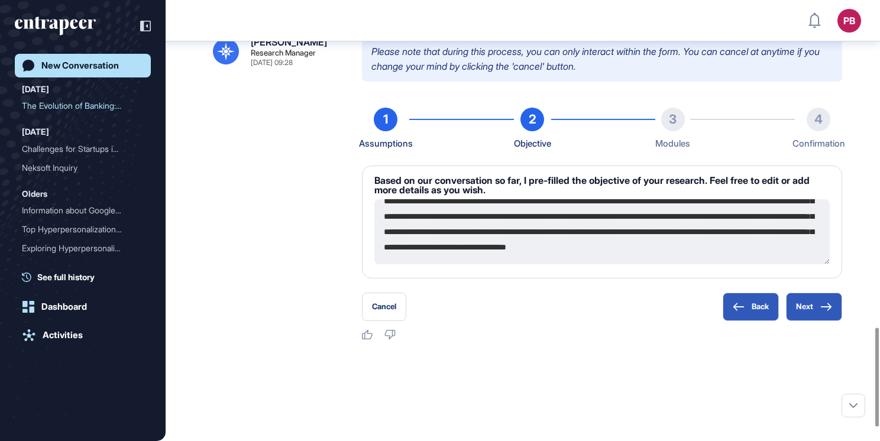
scroll to position [1464, 0]
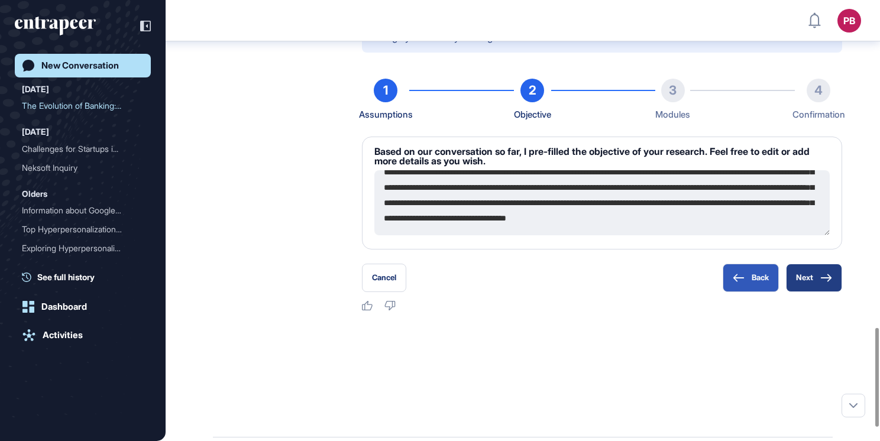
click at [815, 292] on button "Next" at bounding box center [814, 278] width 56 height 28
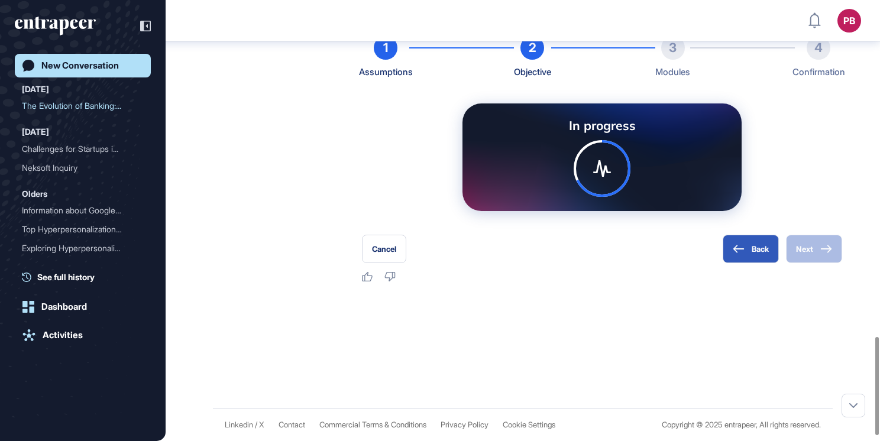
scroll to position [1536, 0]
click at [423, 318] on div at bounding box center [523, 325] width 620 height 47
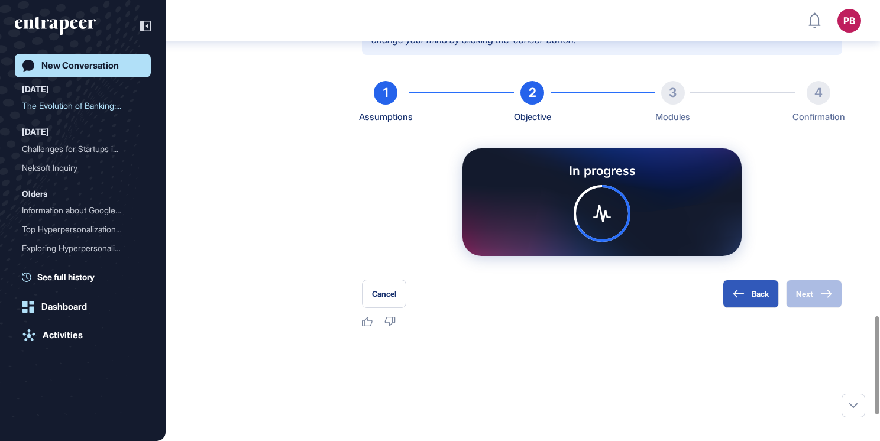
scroll to position [1418, 0]
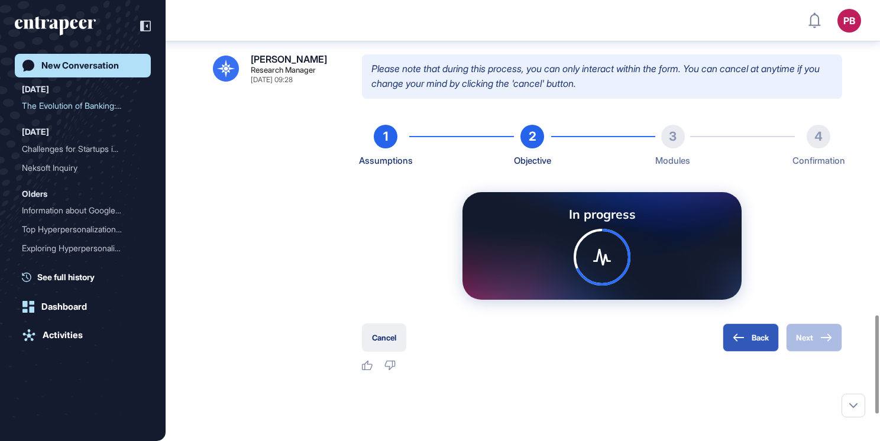
click at [386, 352] on button "Cancel" at bounding box center [384, 338] width 44 height 28
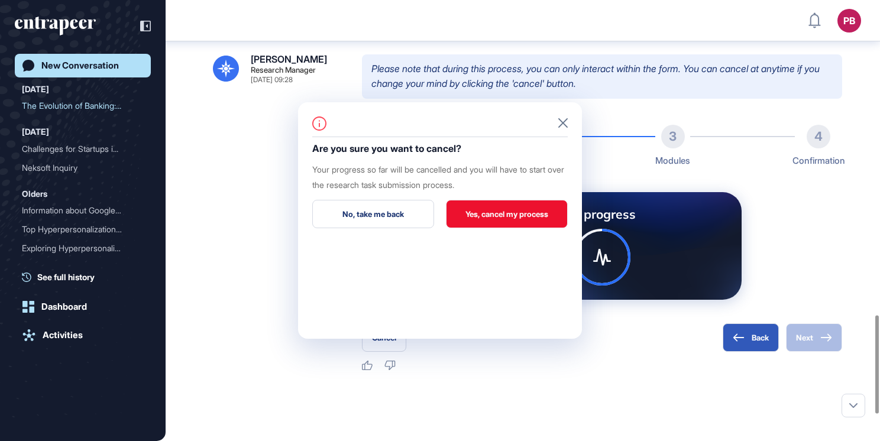
click at [494, 224] on button "Yes, cancel my process" at bounding box center [507, 214] width 122 height 28
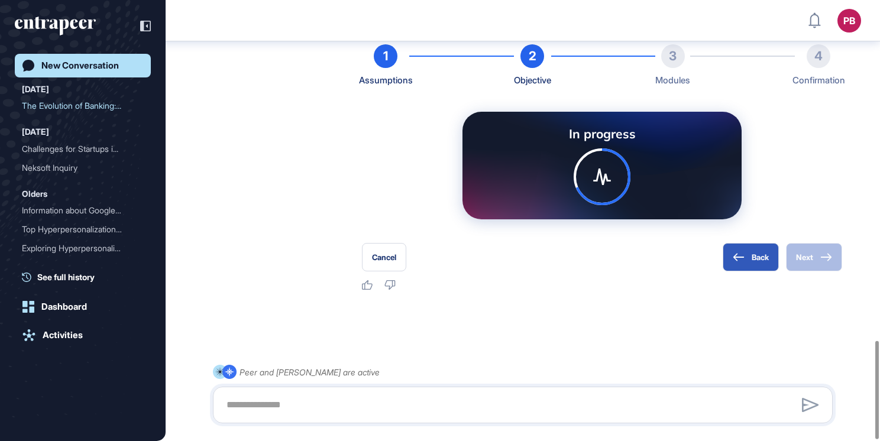
scroll to position [1536, 0]
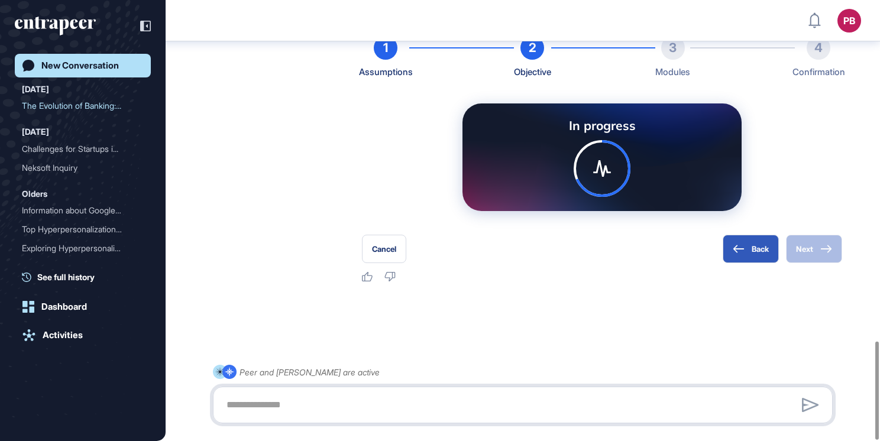
click at [265, 412] on textarea at bounding box center [523, 406] width 607 height 24
paste textarea "**********"
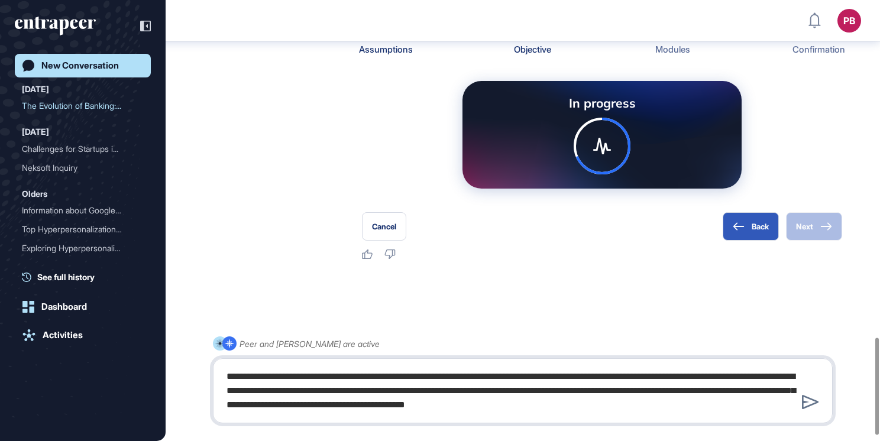
type textarea "**********"
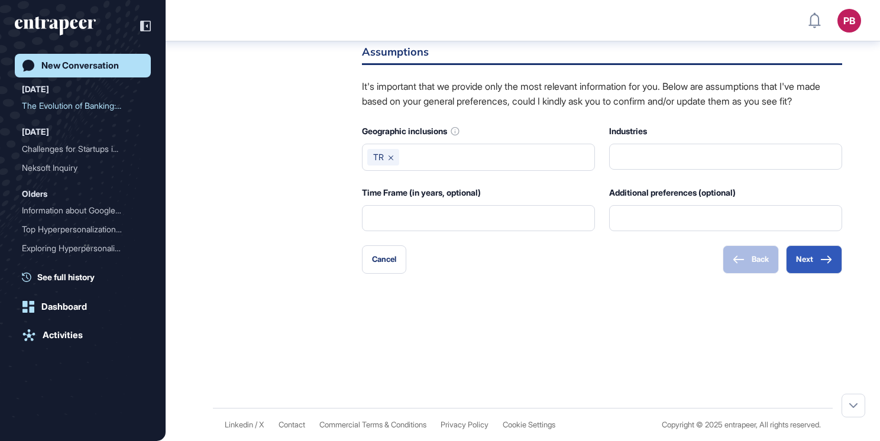
scroll to position [2014, 0]
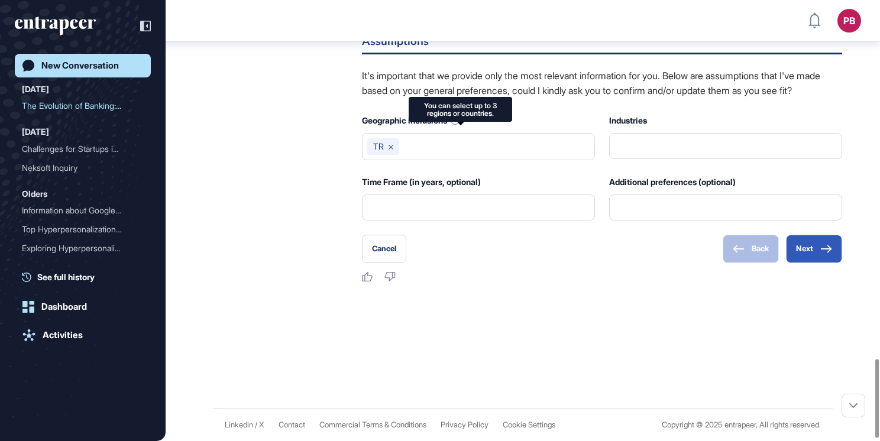
click at [457, 125] on icon at bounding box center [455, 121] width 8 height 8
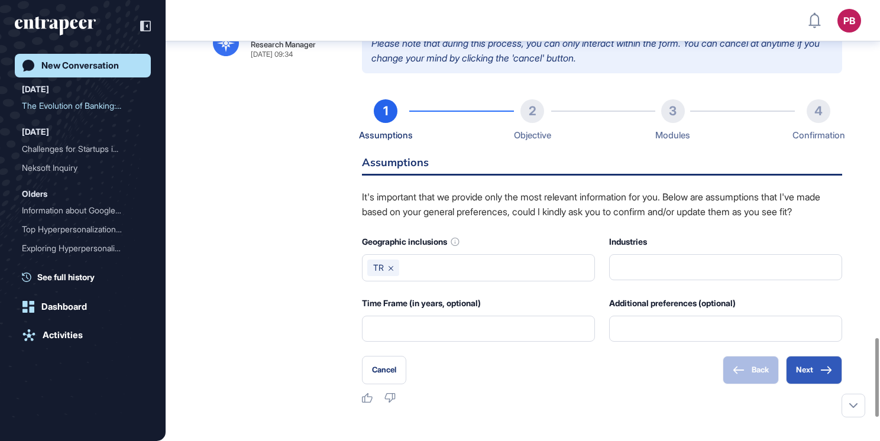
scroll to position [1895, 0]
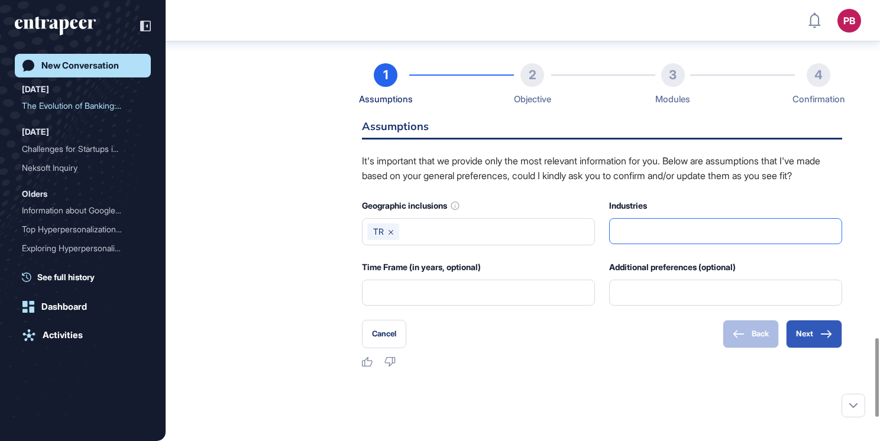
click at [724, 244] on input "text" at bounding box center [726, 231] width 218 height 25
click at [690, 244] on input "text" at bounding box center [726, 231] width 218 height 25
drag, startPoint x: 672, startPoint y: 273, endPoint x: 525, endPoint y: 265, distance: 147.0
click at [525, 265] on div "Geographic inclusions TR Industries ******** Time Frame (in years, optional) Ad…" at bounding box center [602, 252] width 480 height 108
paste input "**********"
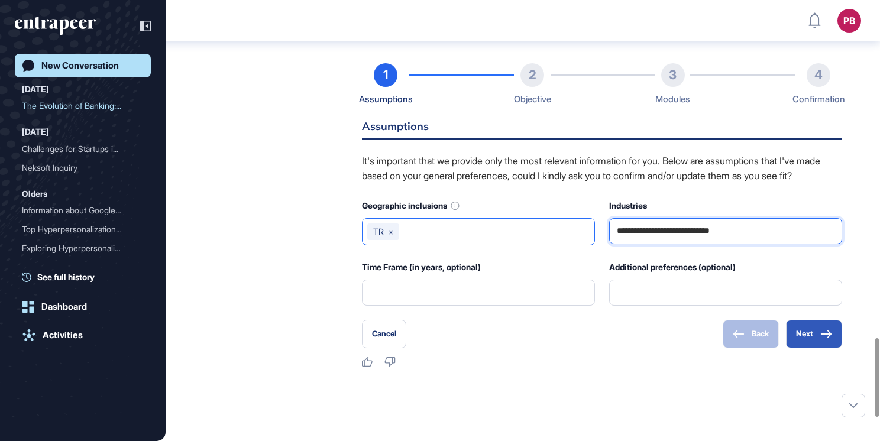
type input "**********"
click at [478, 240] on input "text" at bounding box center [497, 232] width 186 height 17
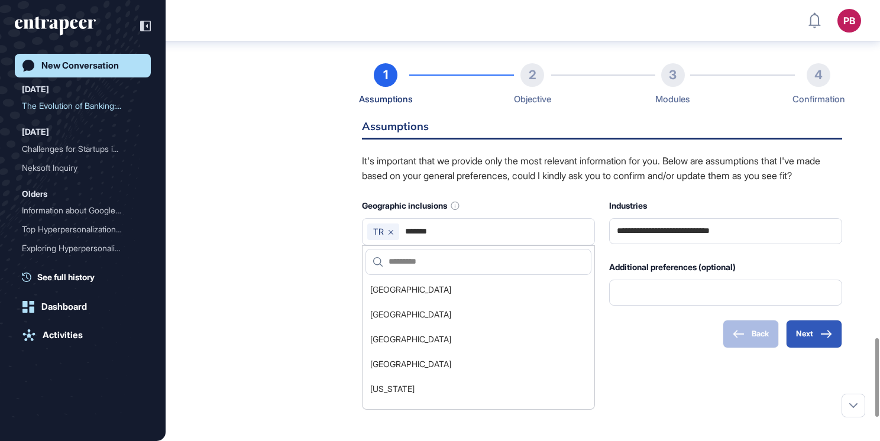
type input "******"
click at [639, 349] on div "Cancel Back Next" at bounding box center [602, 334] width 480 height 28
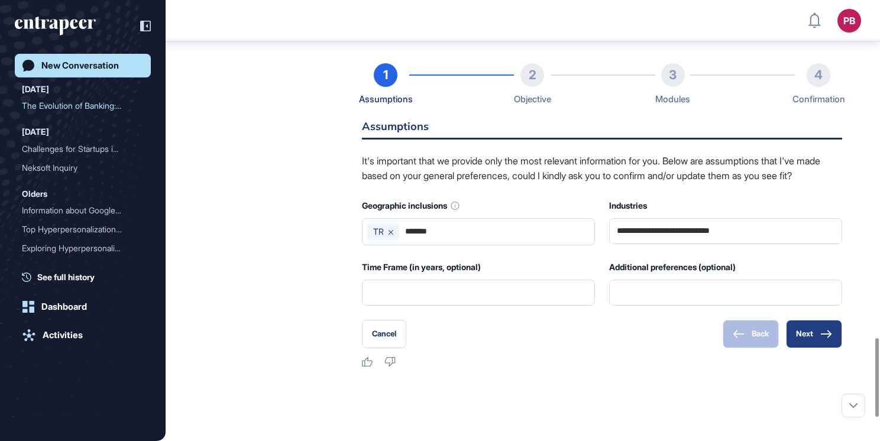
click at [821, 349] on button "Next" at bounding box center [814, 334] width 56 height 28
click at [811, 349] on button "Next" at bounding box center [814, 334] width 56 height 28
click at [485, 240] on input "******" at bounding box center [497, 232] width 186 height 17
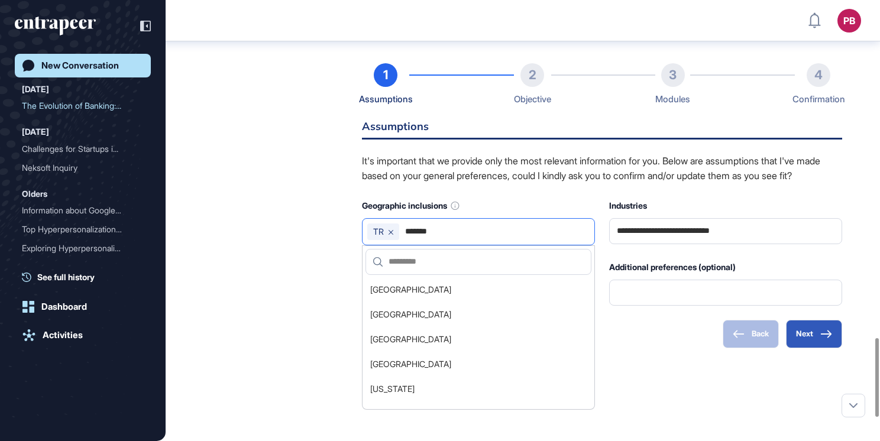
drag, startPoint x: 485, startPoint y: 284, endPoint x: 405, endPoint y: 278, distance: 80.7
click at [405, 240] on input "******" at bounding box center [497, 232] width 186 height 17
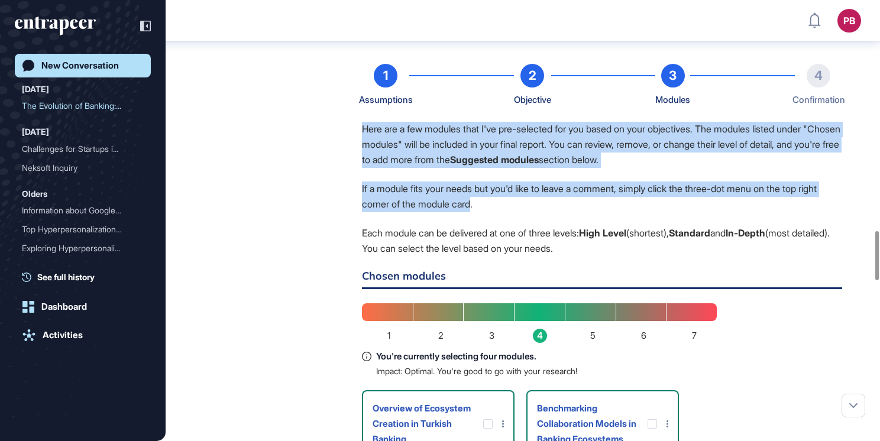
scroll to position [2068, 0]
drag, startPoint x: 355, startPoint y: 219, endPoint x: 656, endPoint y: 280, distance: 307.4
drag, startPoint x: 656, startPoint y: 280, endPoint x: 450, endPoint y: 195, distance: 223.4
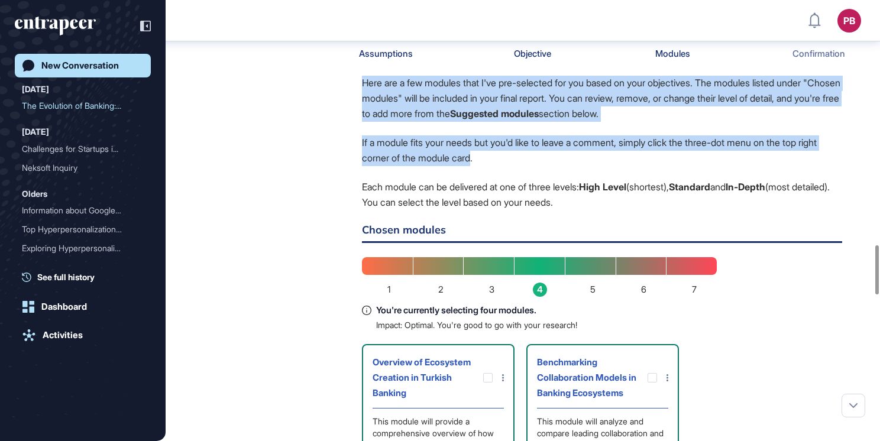
scroll to position [2246, 0]
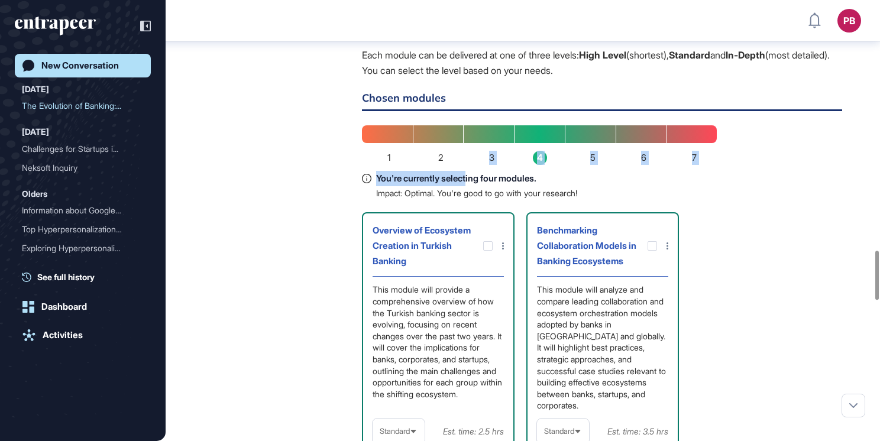
drag, startPoint x: 478, startPoint y: 165, endPoint x: 472, endPoint y: 200, distance: 36.0
click at [472, 199] on div "1 2 3 4 5 6 7 You're currently selecting four modules. Impact: Optimal. You're …" at bounding box center [539, 161] width 355 height 73
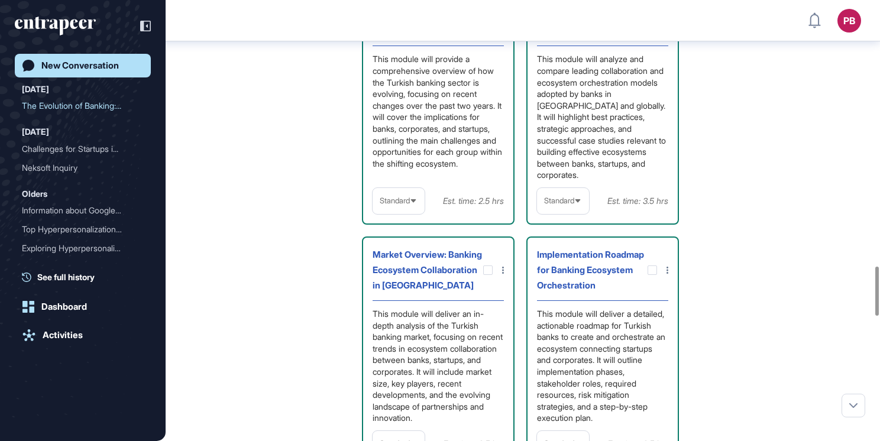
scroll to position [2482, 0]
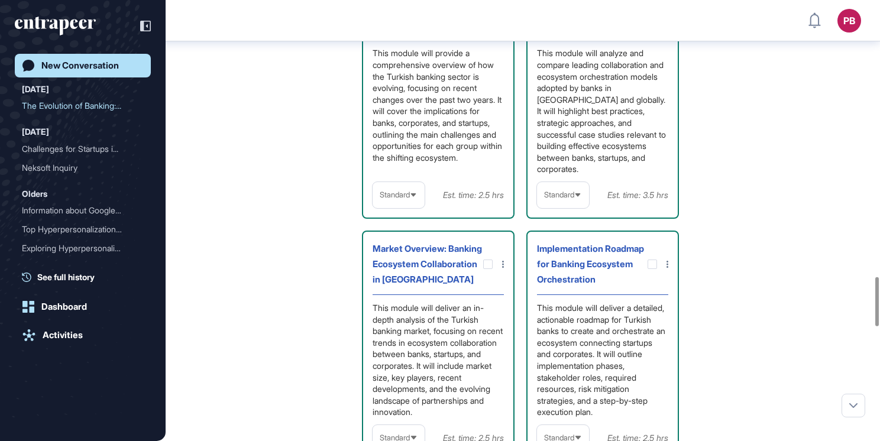
click at [401, 199] on span "Standard" at bounding box center [395, 195] width 30 height 9
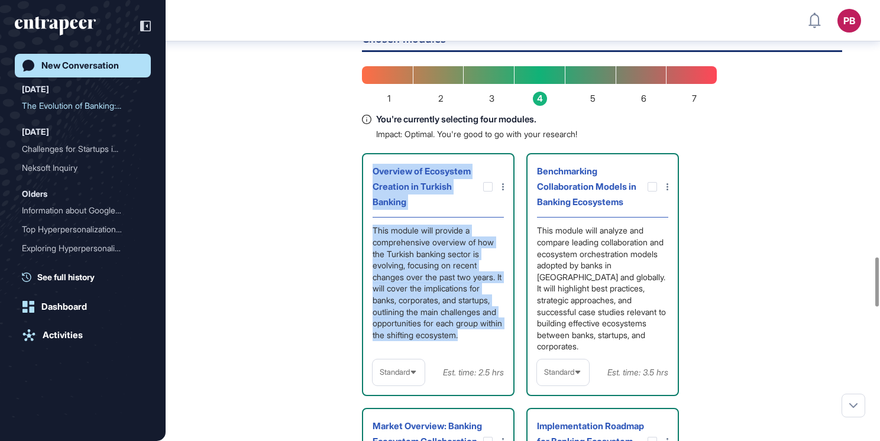
drag, startPoint x: 369, startPoint y: 201, endPoint x: 515, endPoint y: 361, distance: 216.6
click at [515, 361] on div "Overview of Ecosystem Creation in Turkish Banking This module will provide a co…" at bounding box center [602, 396] width 480 height 486
drag, startPoint x: 515, startPoint y: 361, endPoint x: 453, endPoint y: 311, distance: 79.9
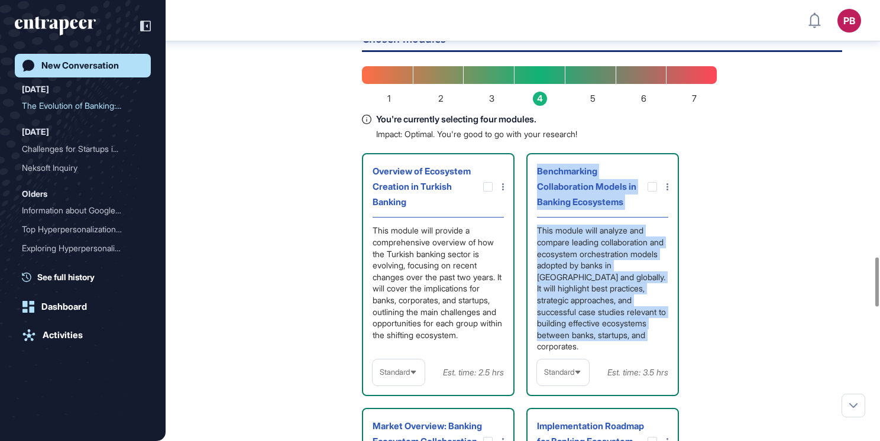
drag, startPoint x: 535, startPoint y: 193, endPoint x: 674, endPoint y: 371, distance: 226.0
click at [674, 371] on div "Benchmarking Collaboration Models in Banking Ecosystems This module will analyz…" at bounding box center [603, 274] width 153 height 243
drag, startPoint x: 674, startPoint y: 371, endPoint x: 579, endPoint y: 271, distance: 138.1
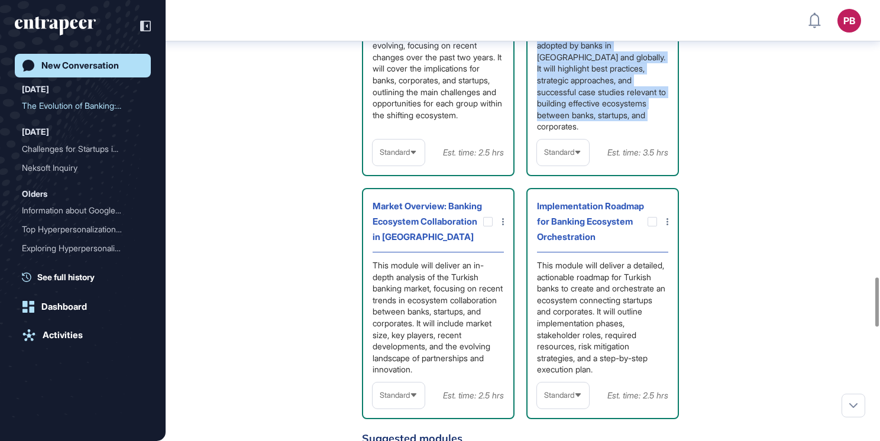
scroll to position [2660, 0]
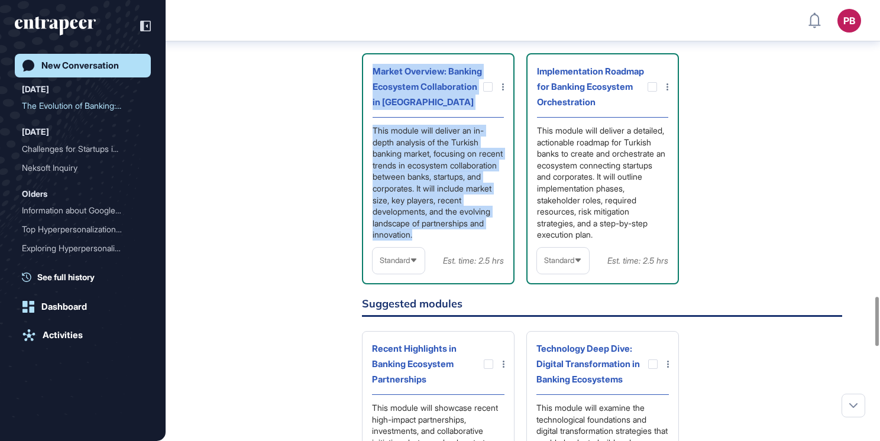
drag, startPoint x: 365, startPoint y: 86, endPoint x: 497, endPoint y: 254, distance: 213.6
click at [497, 254] on div "Market Overview: Banking Ecosystem Collaboration in Turkey This module will del…" at bounding box center [438, 168] width 153 height 231
drag, startPoint x: 497, startPoint y: 254, endPoint x: 419, endPoint y: 162, distance: 120.9
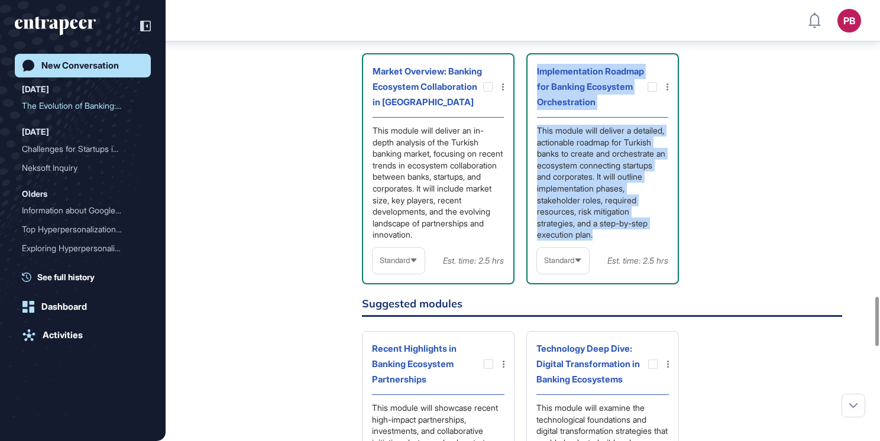
drag, startPoint x: 533, startPoint y: 89, endPoint x: 625, endPoint y: 262, distance: 196.2
click at [625, 262] on div "Implementation Roadmap for Banking Ecosystem Orchestration This module will del…" at bounding box center [603, 168] width 153 height 231
drag, startPoint x: 625, startPoint y: 262, endPoint x: 594, endPoint y: 209, distance: 60.8
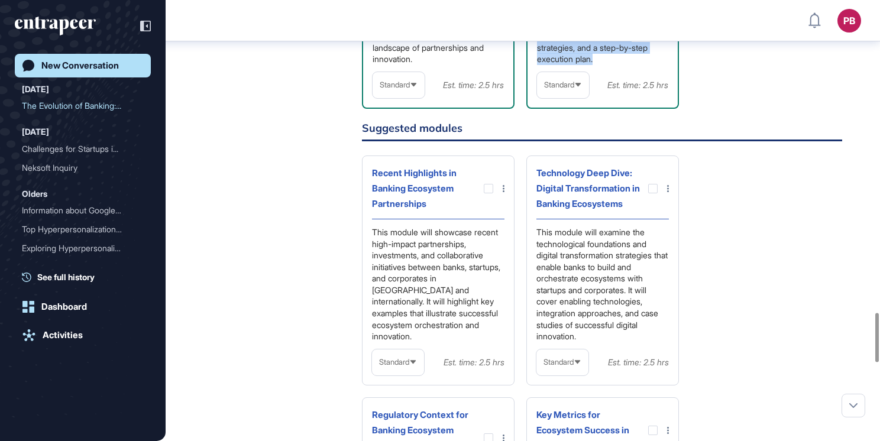
scroll to position [2897, 0]
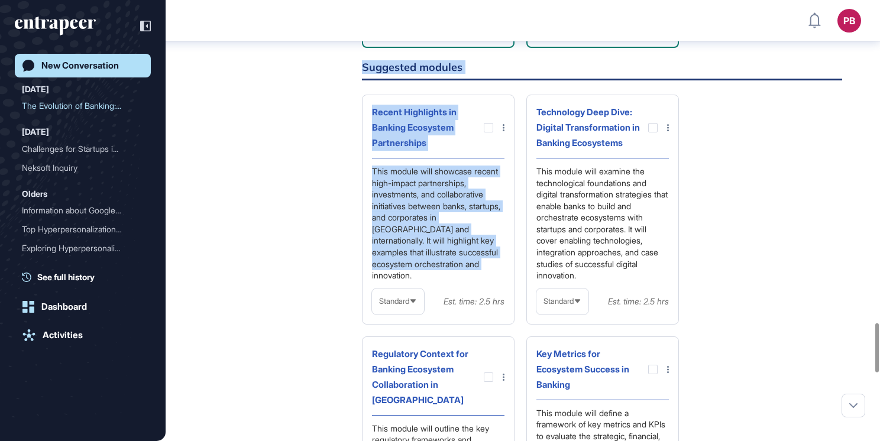
drag, startPoint x: 357, startPoint y: 103, endPoint x: 504, endPoint y: 292, distance: 239.6
click at [504, 292] on div "Reese Research Manager Sep 25, 2025 09:34 Please note that during this process,…" at bounding box center [523, 15] width 620 height 1702
drag, startPoint x: 504, startPoint y: 292, endPoint x: 407, endPoint y: 204, distance: 132.0
click at [491, 133] on div at bounding box center [488, 127] width 9 height 9
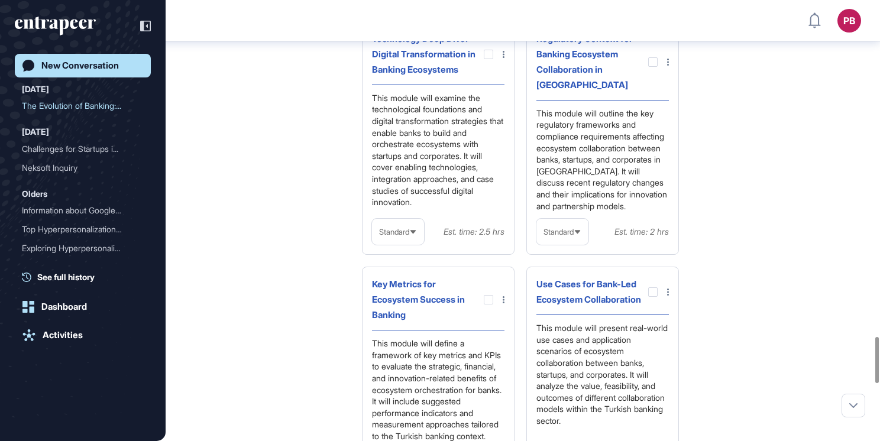
scroll to position [3192, 0]
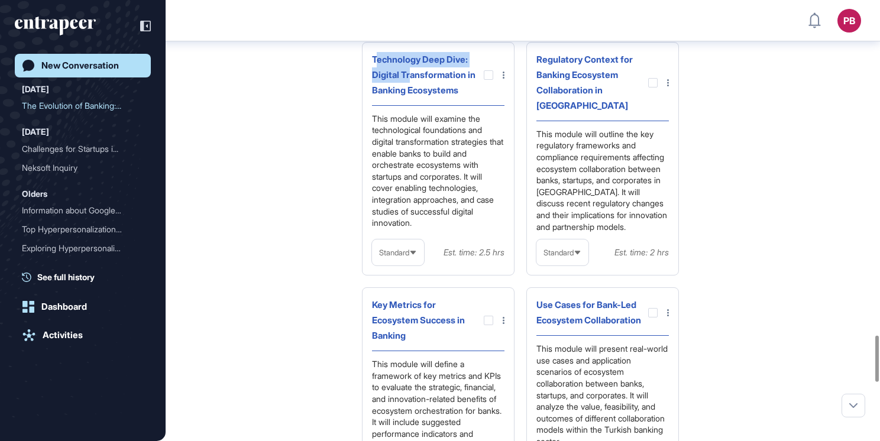
drag, startPoint x: 376, startPoint y: 76, endPoint x: 409, endPoint y: 95, distance: 39.0
click at [409, 95] on div "Technology Deep Dive: Digital Transformation in Banking Ecosystems" at bounding box center [428, 75] width 112 height 46
drag, startPoint x: 409, startPoint y: 95, endPoint x: 367, endPoint y: 82, distance: 44.0
click at [367, 82] on div "Technology Deep Dive: Digital Transformation in Banking Ecosystems This module …" at bounding box center [438, 159] width 153 height 234
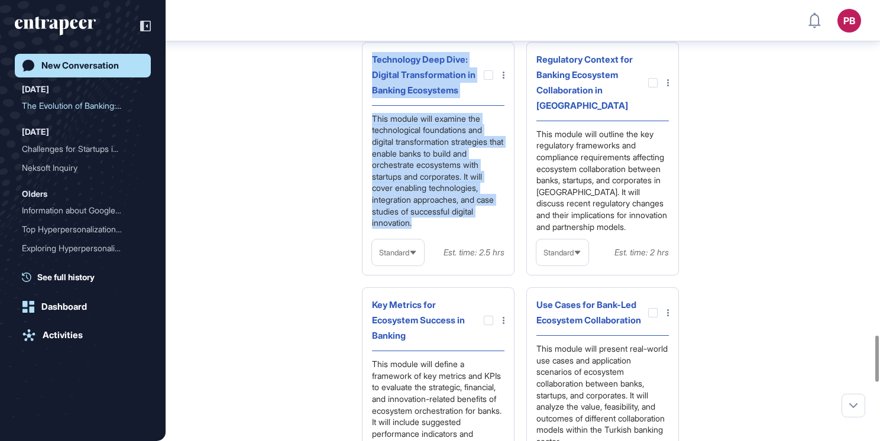
drag, startPoint x: 368, startPoint y: 77, endPoint x: 505, endPoint y: 236, distance: 209.8
click at [505, 236] on div "Technology Deep Dive: Digital Transformation in Banking Ecosystems This module …" at bounding box center [438, 159] width 153 height 234
drag, startPoint x: 505, startPoint y: 236, endPoint x: 459, endPoint y: 180, distance: 71.8
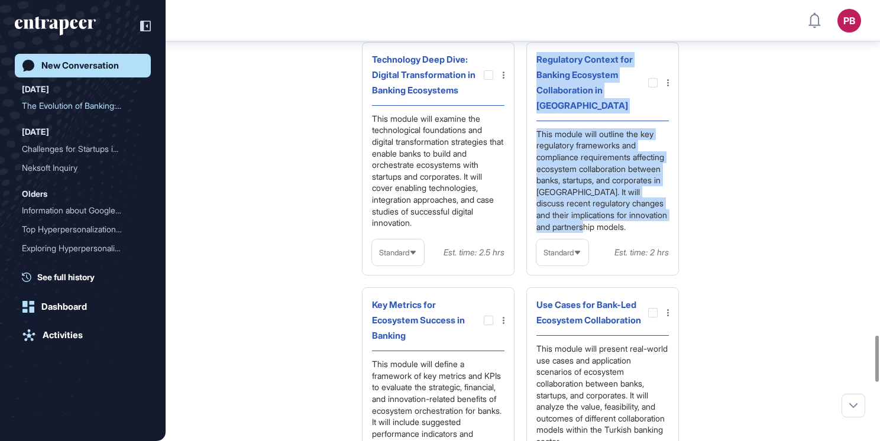
drag, startPoint x: 533, startPoint y: 73, endPoint x: 675, endPoint y: 238, distance: 217.8
click at [675, 238] on div "Regulatory Context for Banking Ecosystem Collaboration in Turkey This module wi…" at bounding box center [603, 159] width 153 height 234
drag, startPoint x: 675, startPoint y: 238, endPoint x: 631, endPoint y: 187, distance: 66.8
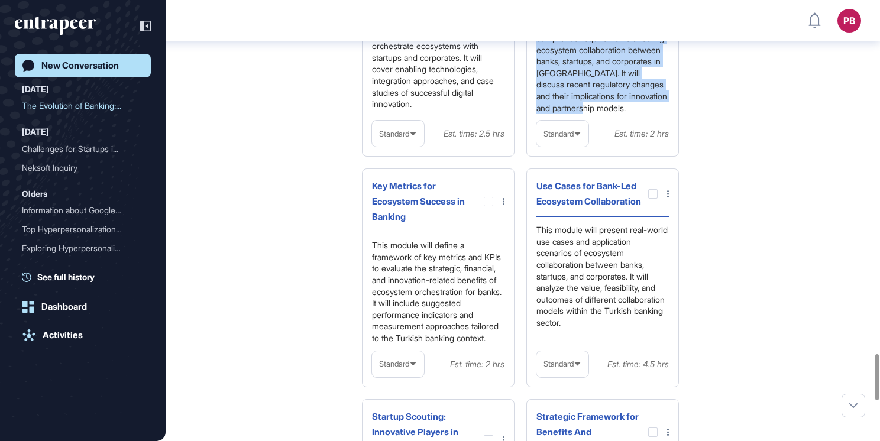
scroll to position [3370, 0]
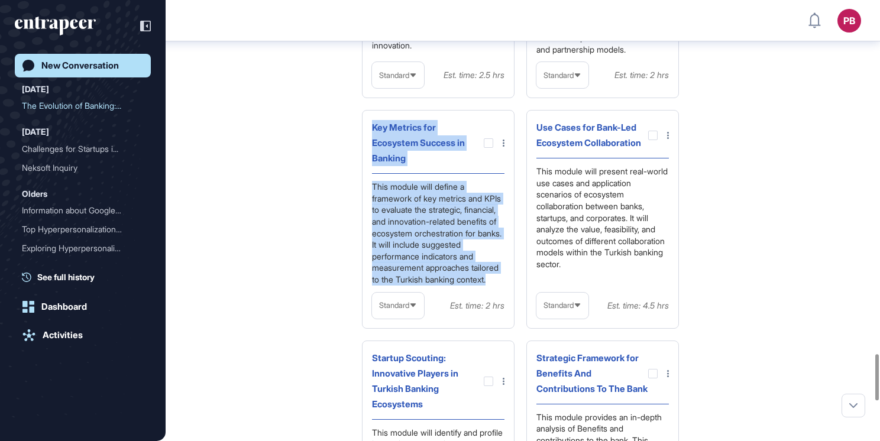
drag, startPoint x: 365, startPoint y: 130, endPoint x: 507, endPoint y: 306, distance: 226.0
click at [507, 306] on div "Key Metrics for Ecosystem Success in Banking This module will define a framewor…" at bounding box center [438, 219] width 153 height 218
drag, startPoint x: 507, startPoint y: 306, endPoint x: 434, endPoint y: 221, distance: 111.2
click at [484, 148] on div at bounding box center [488, 142] width 9 height 9
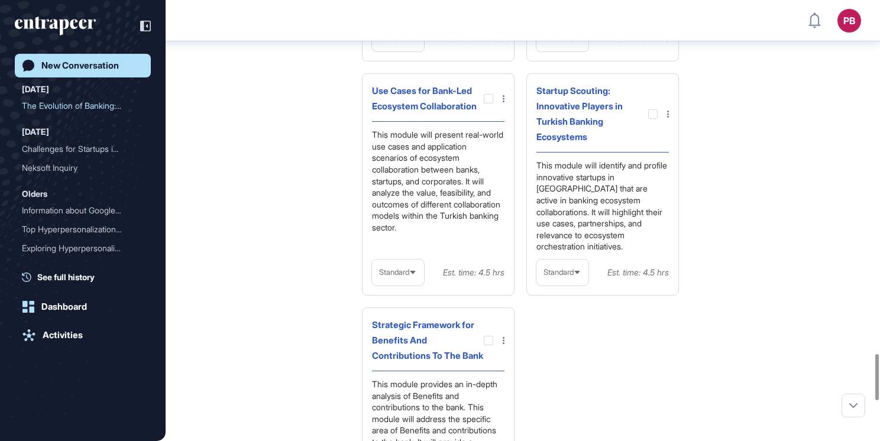
scroll to position [3441, 0]
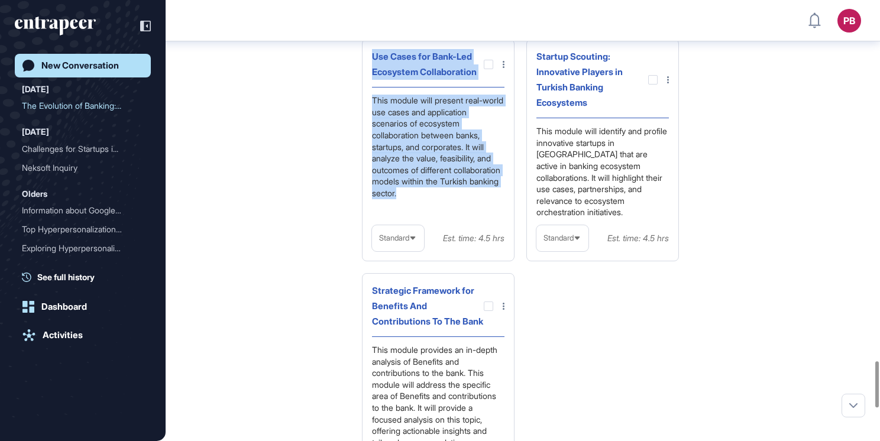
drag, startPoint x: 367, startPoint y: 82, endPoint x: 507, endPoint y: 217, distance: 193.7
click at [507, 217] on div "Use Cases for Bank-Led Ecosystem Collaboration This module will present real-wo…" at bounding box center [438, 150] width 153 height 222
drag, startPoint x: 507, startPoint y: 217, endPoint x: 440, endPoint y: 151, distance: 93.3
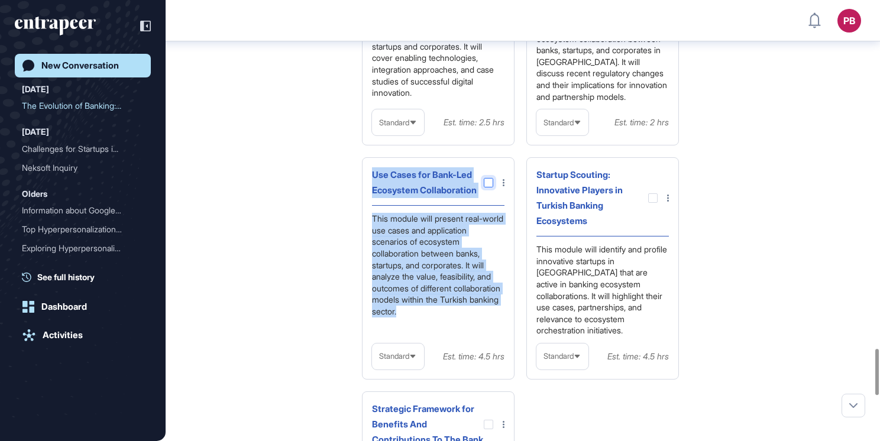
click at [486, 188] on div at bounding box center [488, 182] width 9 height 9
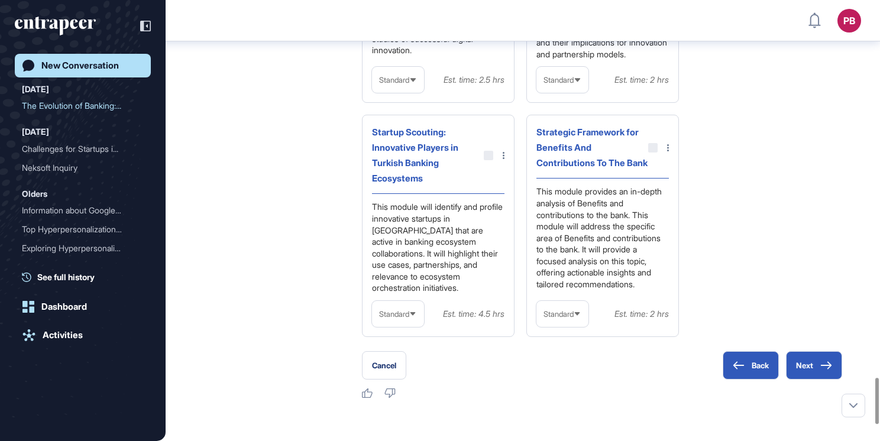
scroll to position [3666, 0]
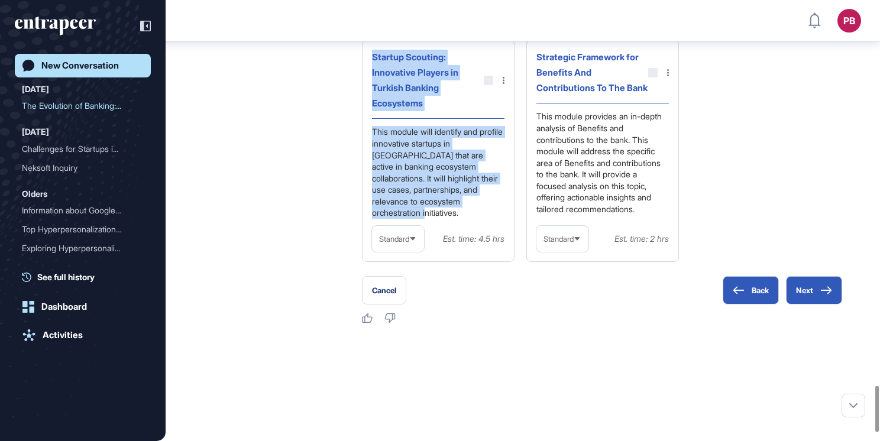
drag, startPoint x: 369, startPoint y: 77, endPoint x: 480, endPoint y: 233, distance: 191.8
click at [480, 233] on div "Startup Scouting: Innovative Players in Turkish Banking Ecosystems This module …" at bounding box center [438, 151] width 153 height 222
drag, startPoint x: 480, startPoint y: 233, endPoint x: 435, endPoint y: 176, distance: 72.8
click at [487, 85] on div at bounding box center [488, 80] width 9 height 9
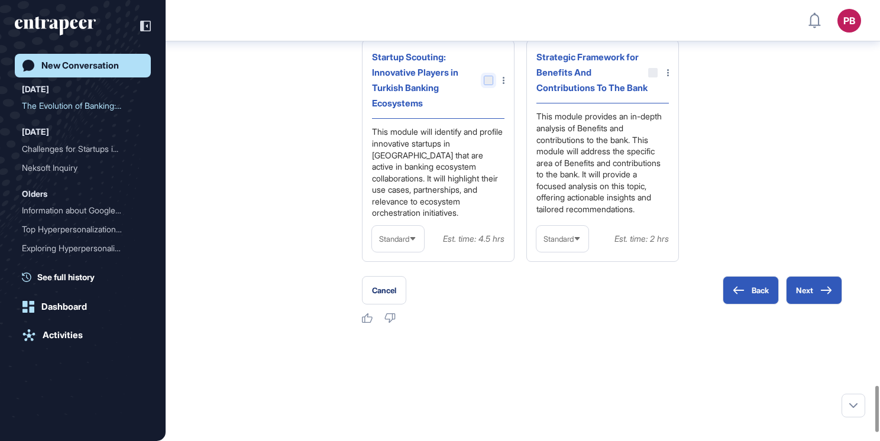
click at [489, 85] on div at bounding box center [488, 80] width 9 height 9
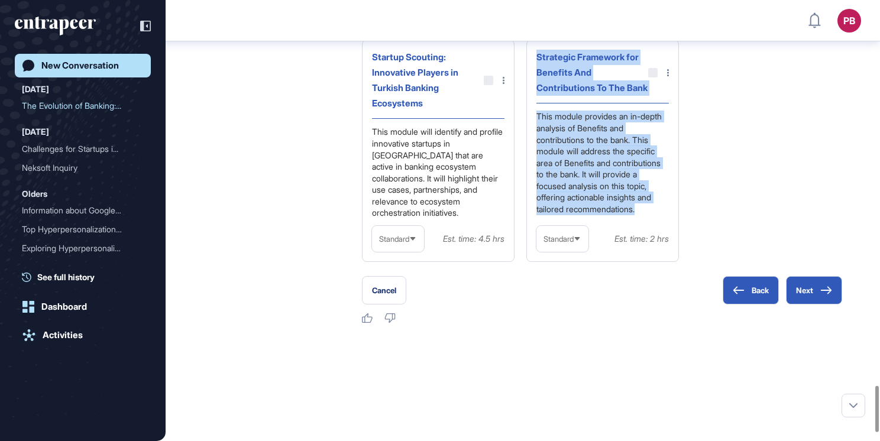
drag, startPoint x: 535, startPoint y: 73, endPoint x: 649, endPoint y: 253, distance: 213.1
click at [649, 253] on div "Strategic Framework for Benefits And Contributions To The Bank This module prov…" at bounding box center [603, 151] width 153 height 222
drag, startPoint x: 649, startPoint y: 253, endPoint x: 598, endPoint y: 200, distance: 73.2
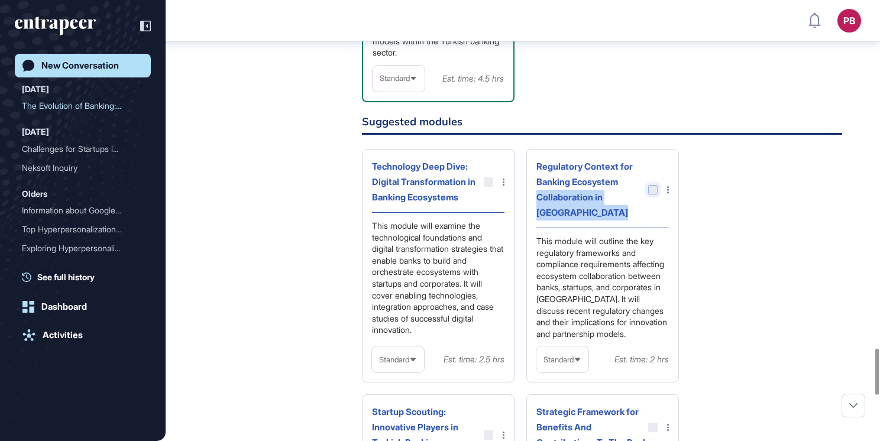
click at [649, 208] on div "Regulatory Context for Banking Ecosystem Collaboration in Turkey" at bounding box center [603, 193] width 133 height 69
click at [651, 195] on div at bounding box center [653, 189] width 9 height 9
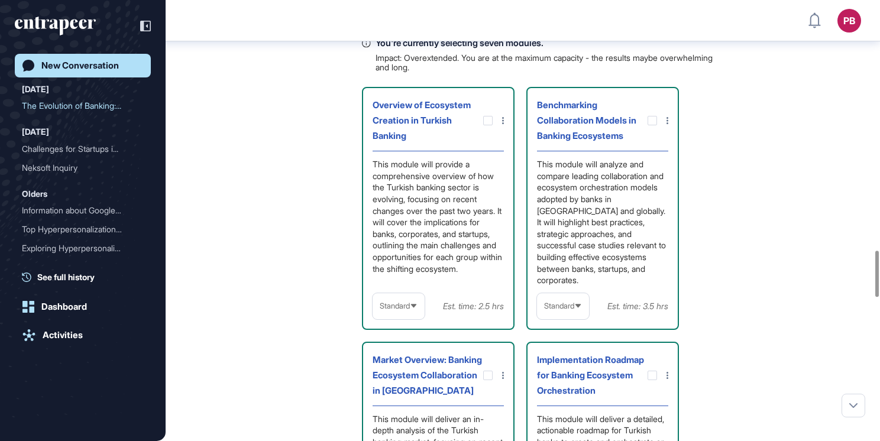
scroll to position [2322, 0]
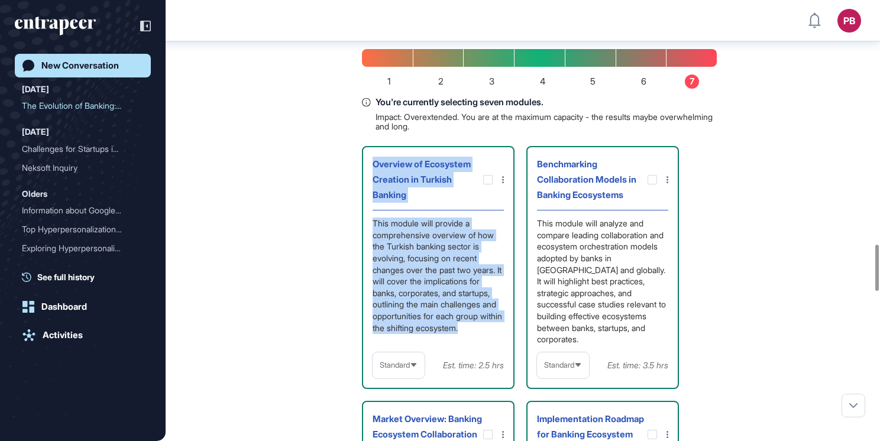
drag, startPoint x: 367, startPoint y: 194, endPoint x: 514, endPoint y: 363, distance: 223.6
click at [514, 363] on div "Overview of Ecosystem Creation in Turkish Banking This module will provide a co…" at bounding box center [438, 267] width 153 height 243
drag, startPoint x: 514, startPoint y: 363, endPoint x: 375, endPoint y: 302, distance: 151.8
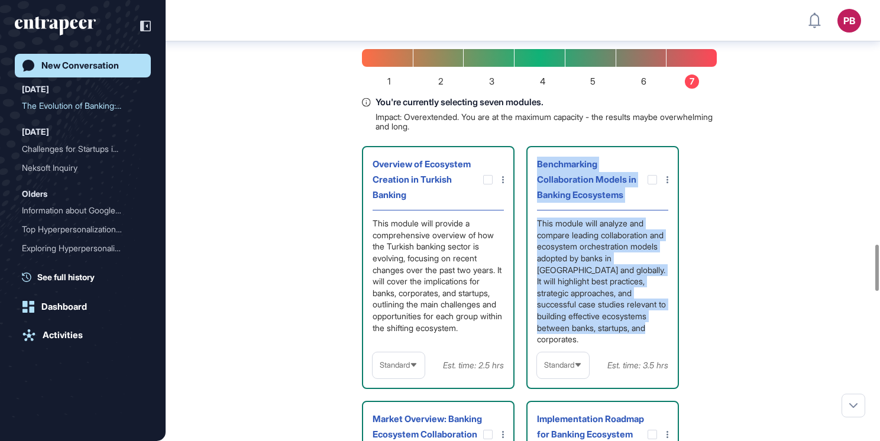
drag, startPoint x: 531, startPoint y: 191, endPoint x: 661, endPoint y: 357, distance: 211.2
click at [661, 357] on div "Benchmarking Collaboration Models in Banking Ecosystems This module will analyz…" at bounding box center [603, 267] width 153 height 243
drag, startPoint x: 661, startPoint y: 357, endPoint x: 591, endPoint y: 267, distance: 113.9
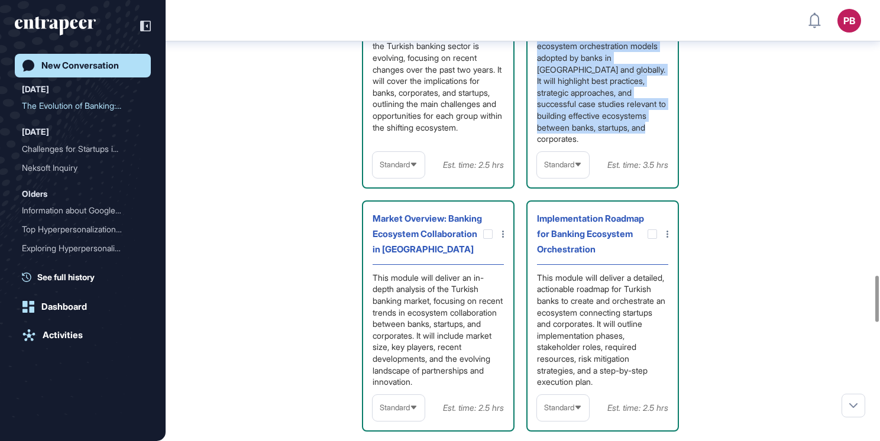
scroll to position [2618, 0]
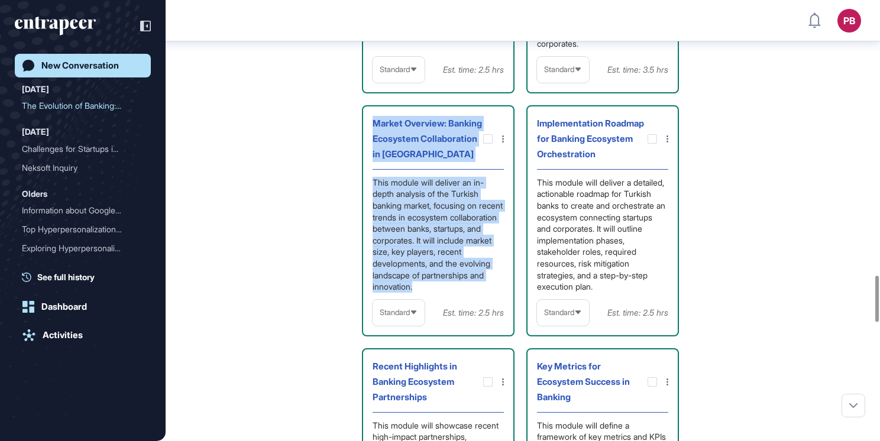
drag, startPoint x: 370, startPoint y: 138, endPoint x: 489, endPoint y: 312, distance: 210.7
click at [489, 312] on div "Market Overview: Banking Ecosystem Collaboration in Turkey This module will del…" at bounding box center [438, 220] width 153 height 231
drag, startPoint x: 489, startPoint y: 312, endPoint x: 418, endPoint y: 224, distance: 113.2
click at [491, 144] on div at bounding box center [487, 138] width 9 height 9
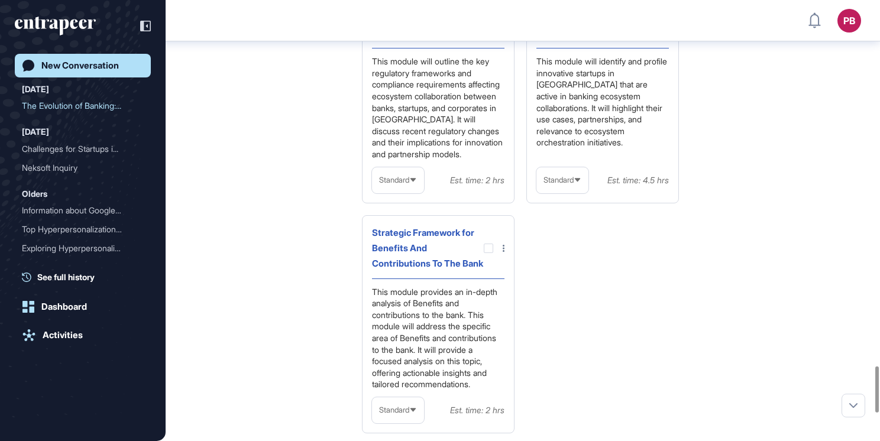
scroll to position [3614, 0]
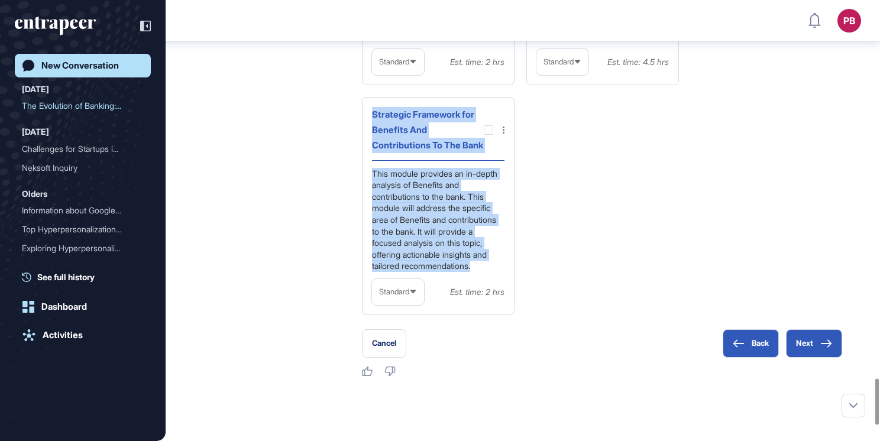
drag, startPoint x: 369, startPoint y: 146, endPoint x: 442, endPoint y: 269, distance: 143.3
click at [502, 312] on div "Strategic Framework for Benefits And Contributions To The Bank This module prov…" at bounding box center [438, 206] width 153 height 218
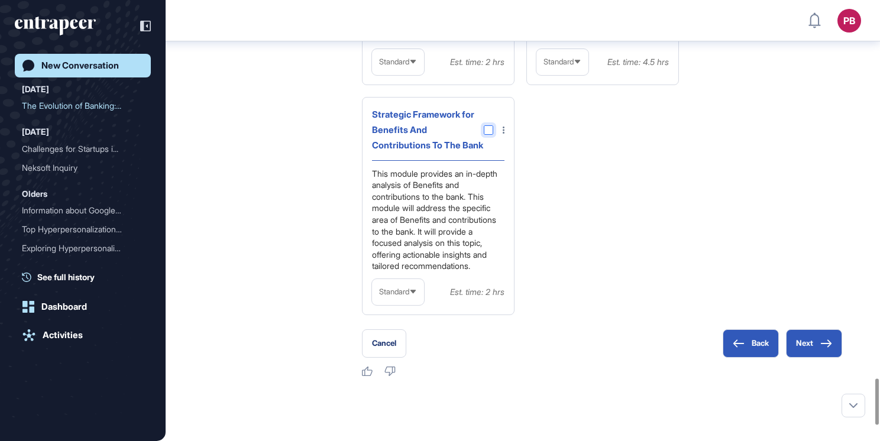
click at [488, 135] on div at bounding box center [488, 129] width 9 height 9
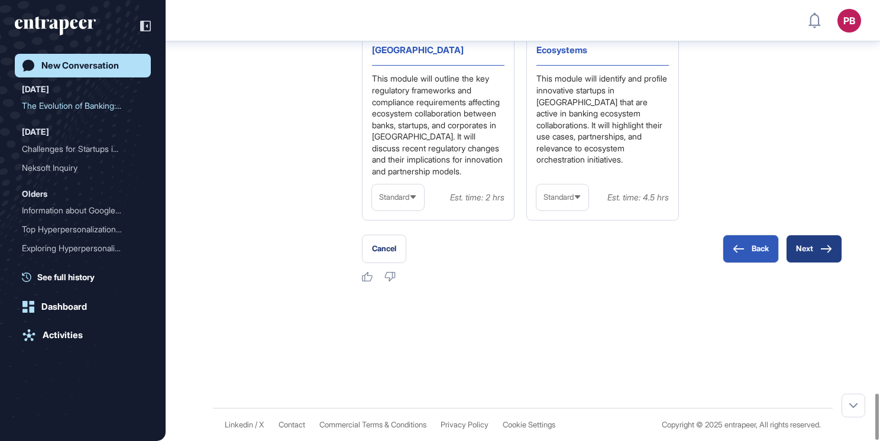
click at [804, 243] on button "Next" at bounding box center [814, 249] width 56 height 28
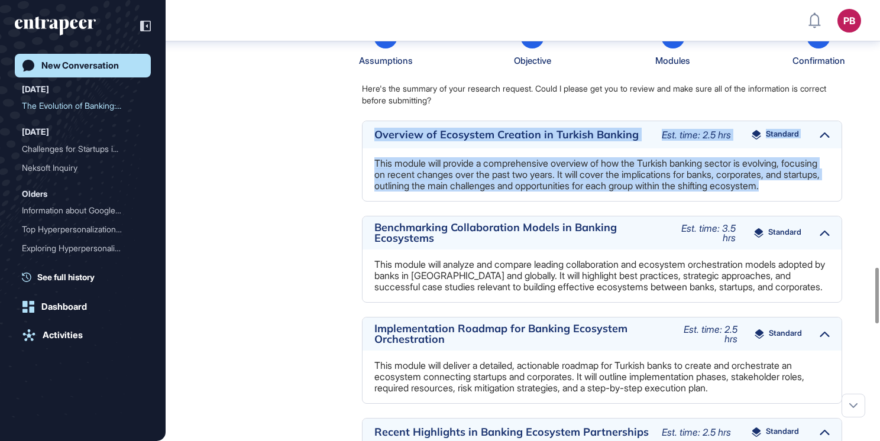
drag, startPoint x: 570, startPoint y: 205, endPoint x: 585, endPoint y: 228, distance: 27.9
click at [585, 202] on div "Overview of Ecosystem Creation in Turkish Banking Est. time: 2.5 hrs Standard T…" at bounding box center [602, 161] width 480 height 81
drag, startPoint x: 585, startPoint y: 228, endPoint x: 565, endPoint y: 209, distance: 27.6
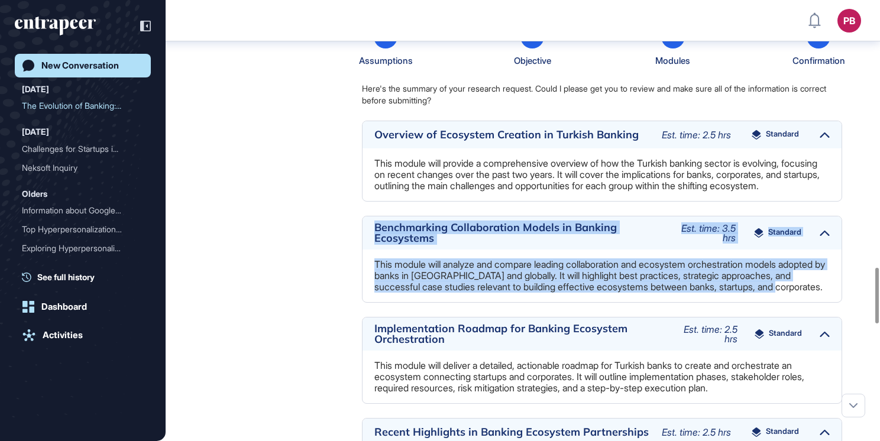
drag, startPoint x: 374, startPoint y: 270, endPoint x: 571, endPoint y: 337, distance: 207.9
click at [571, 303] on div "Benchmarking Collaboration Models in Banking Ecosystems Est. time: 3.5 hrs Stan…" at bounding box center [602, 259] width 480 height 87
drag, startPoint x: 571, startPoint y: 337, endPoint x: 501, endPoint y: 299, distance: 79.4
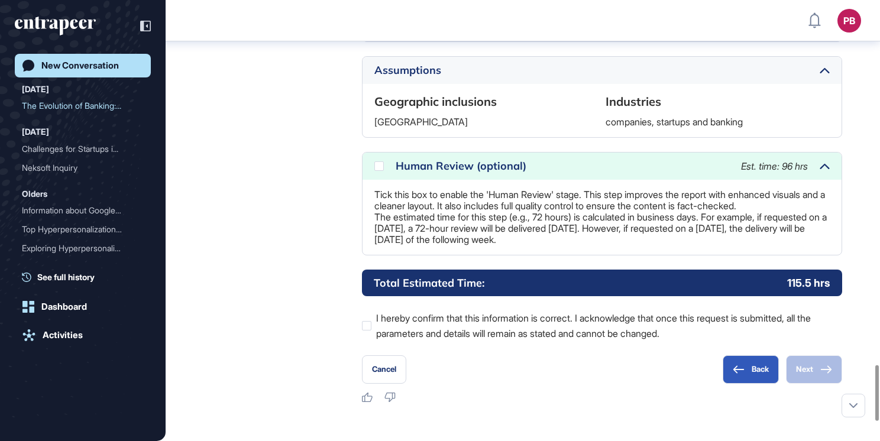
scroll to position [2876, 0]
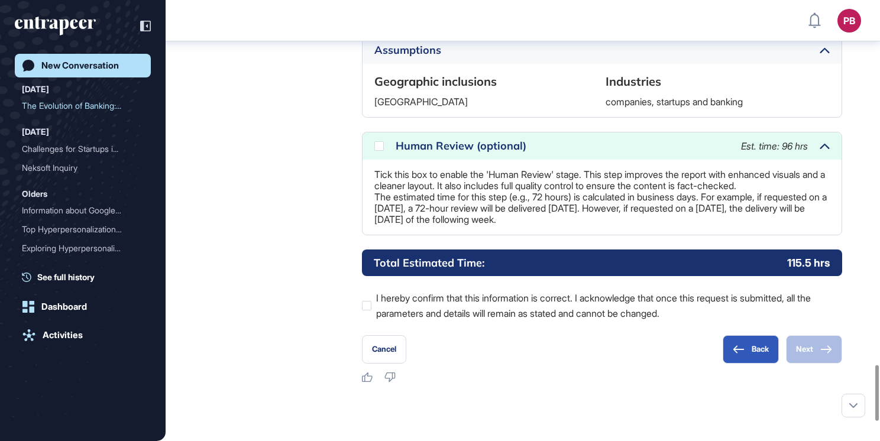
drag, startPoint x: 369, startPoint y: 221, endPoint x: 383, endPoint y: 208, distance: 19.2
click at [372, 219] on div "Tick this box to enable the 'Human Review' stage. This step improves the report…" at bounding box center [602, 197] width 479 height 75
drag, startPoint x: 396, startPoint y: 193, endPoint x: 701, endPoint y: 274, distance: 315.9
click at [702, 236] on div "Human Review (optional) Est. time: 96 hrs Tick this box to enable the 'Human Re…" at bounding box center [602, 184] width 480 height 104
drag, startPoint x: 701, startPoint y: 274, endPoint x: 637, endPoint y: 245, distance: 70.7
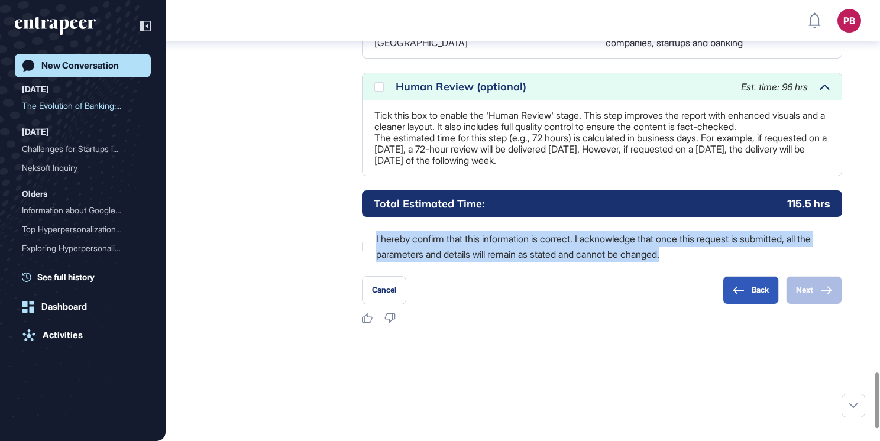
drag, startPoint x: 373, startPoint y: 292, endPoint x: 688, endPoint y: 315, distance: 315.7
drag, startPoint x: 688, startPoint y: 315, endPoint x: 597, endPoint y: 299, distance: 91.9
click at [366, 251] on div at bounding box center [366, 246] width 9 height 9
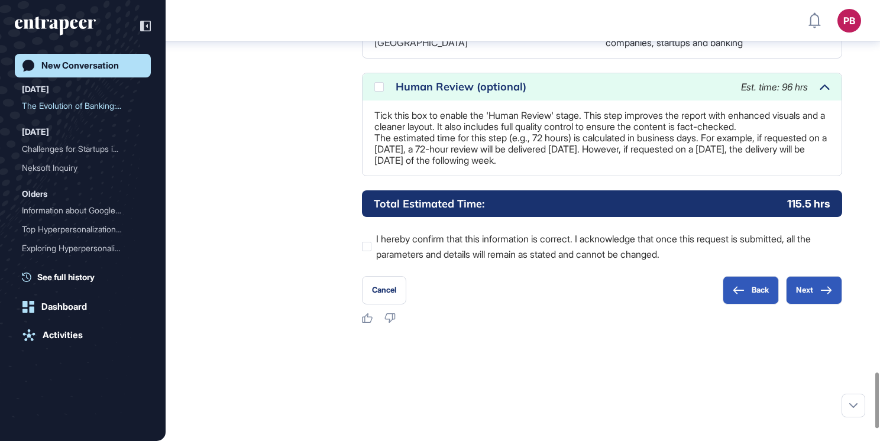
click at [691, 305] on div "Cancel Back Next" at bounding box center [602, 290] width 480 height 28
click at [821, 295] on icon at bounding box center [827, 290] width 12 height 8
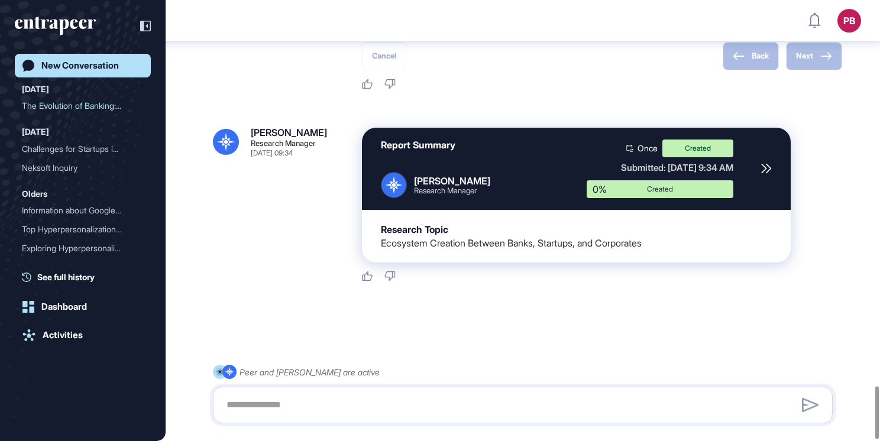
scroll to position [3219, 0]
click at [770, 163] on div at bounding box center [766, 169] width 11 height 59
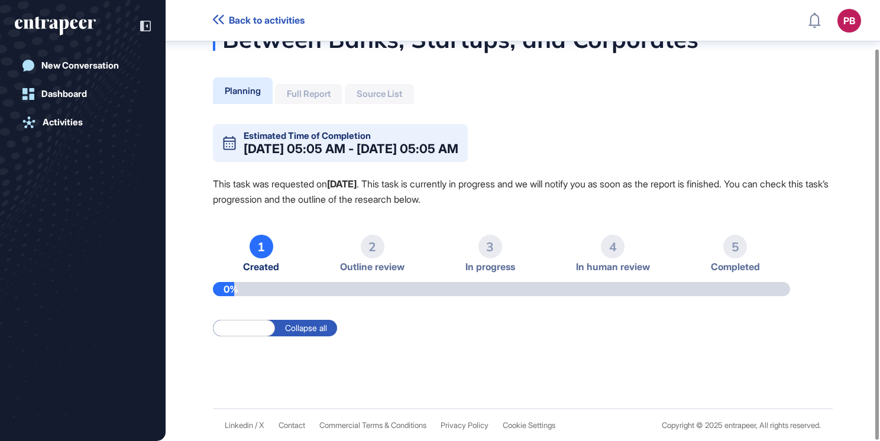
scroll to position [56, 0]
click at [309, 332] on label "Collapse all" at bounding box center [306, 328] width 62 height 17
click at [244, 333] on label "Expand all" at bounding box center [244, 328] width 62 height 17
click at [305, 99] on div "Full Report" at bounding box center [308, 94] width 67 height 20
click at [384, 95] on div "Source List" at bounding box center [380, 94] width 46 height 11
